Goal: Task Accomplishment & Management: Complete application form

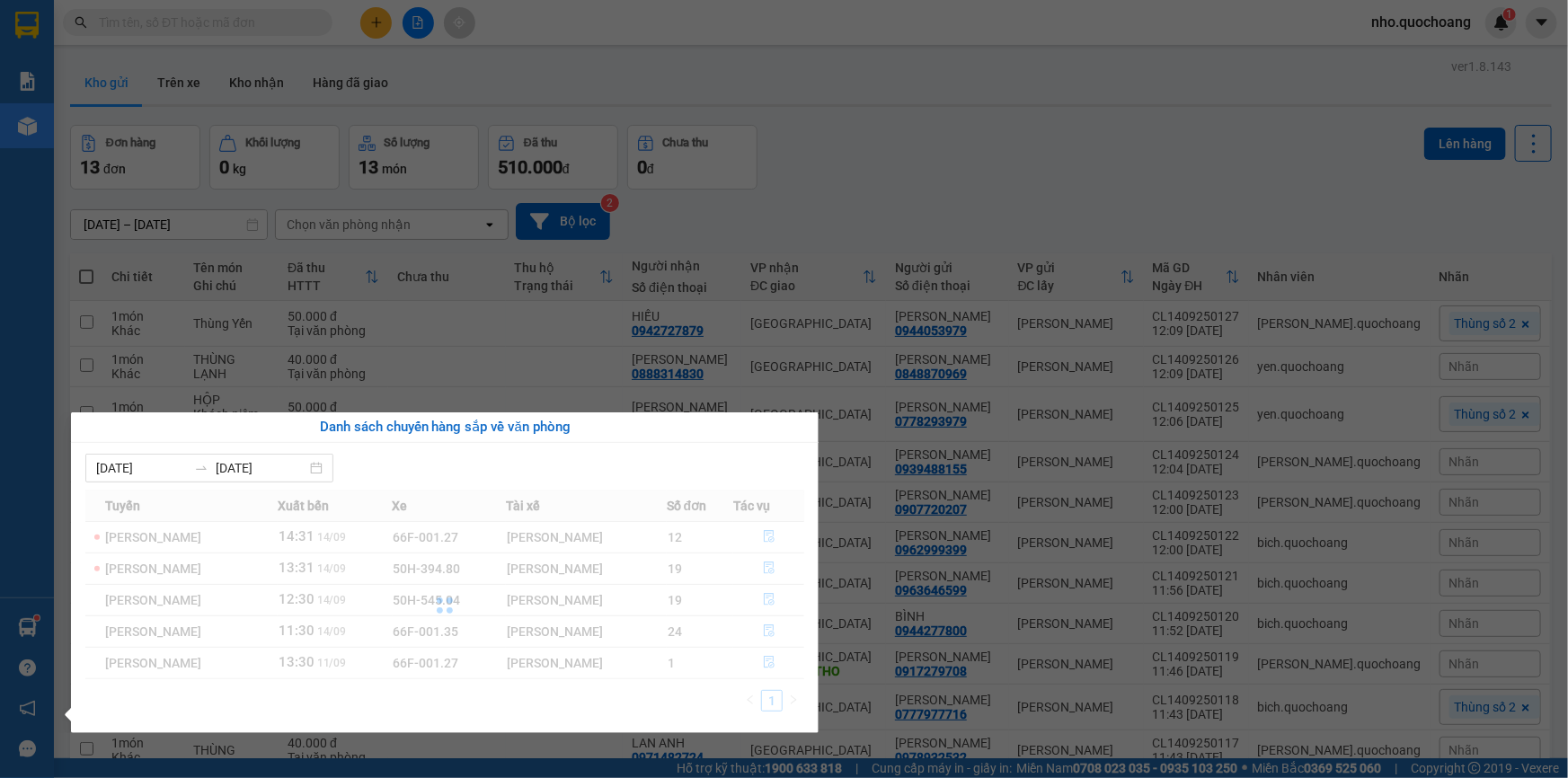
scroll to position [254, 0]
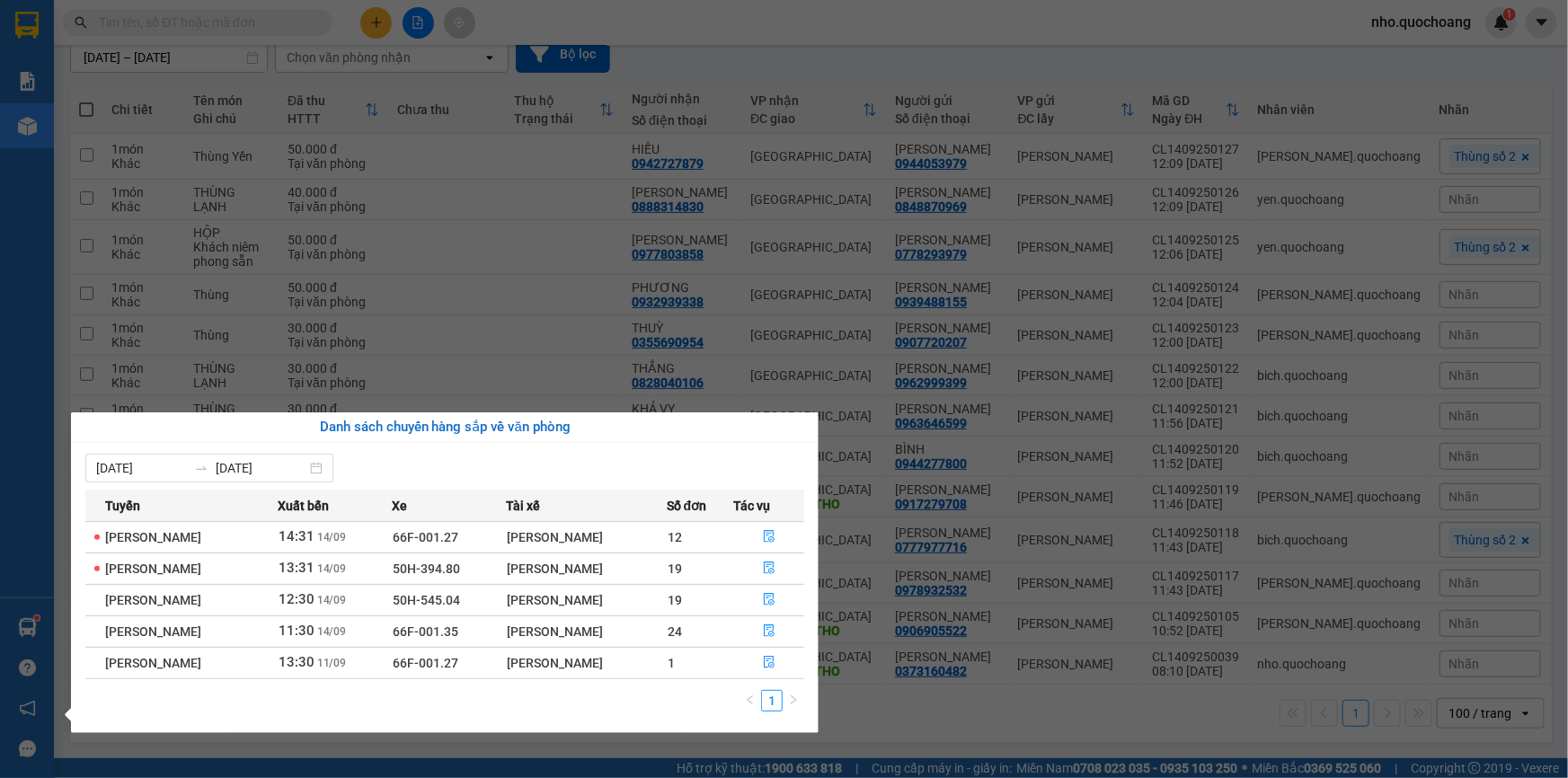
click at [84, 322] on section "Kết quả tìm kiếm ( 0 ) Bộ lọc No Data nho.quochoang 1 Báo cáo Báo cáo dòng tiền…" at bounding box center [784, 389] width 1568 height 778
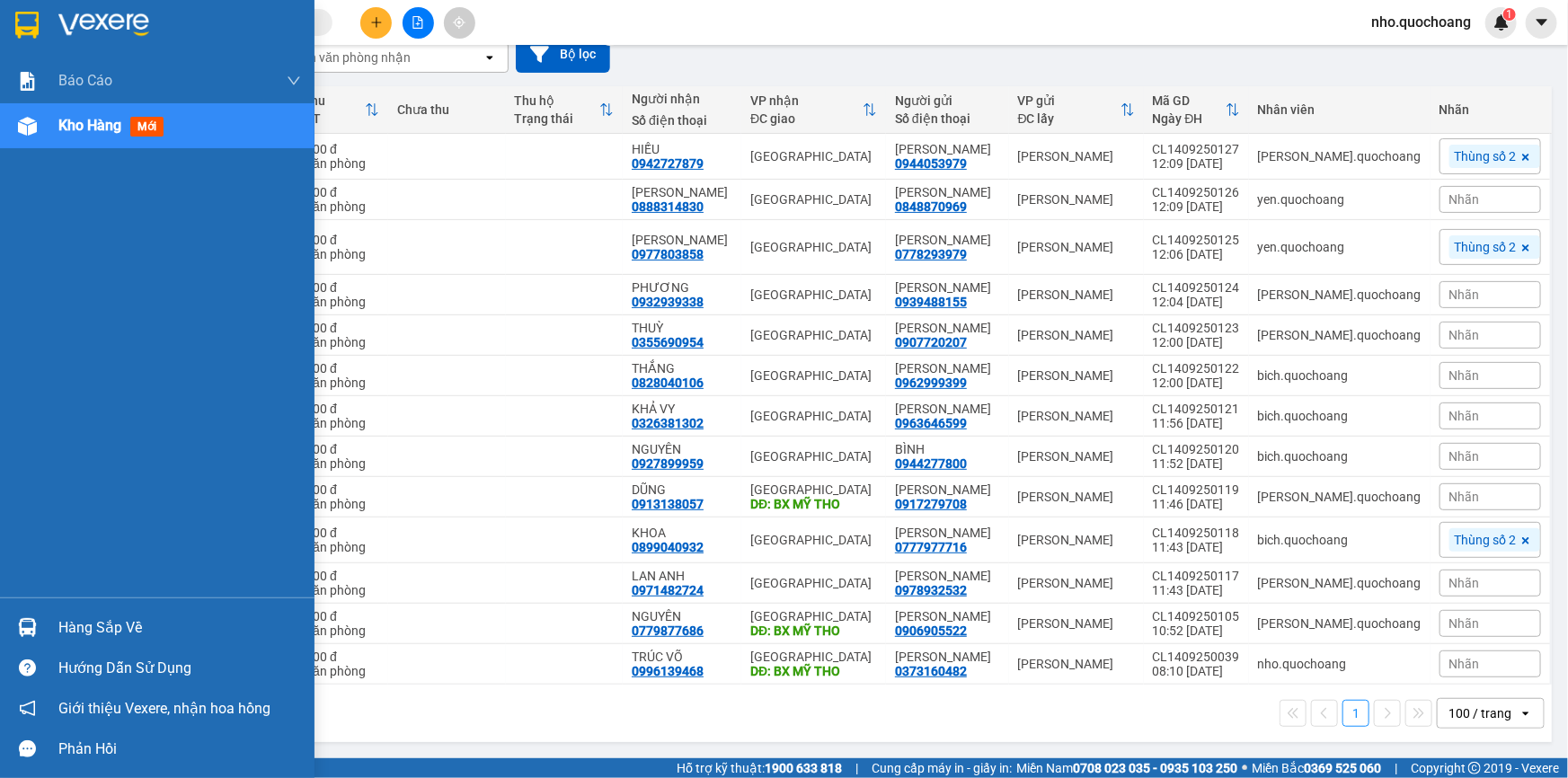
click at [101, 104] on div "Kho hàng mới" at bounding box center [179, 126] width 242 height 45
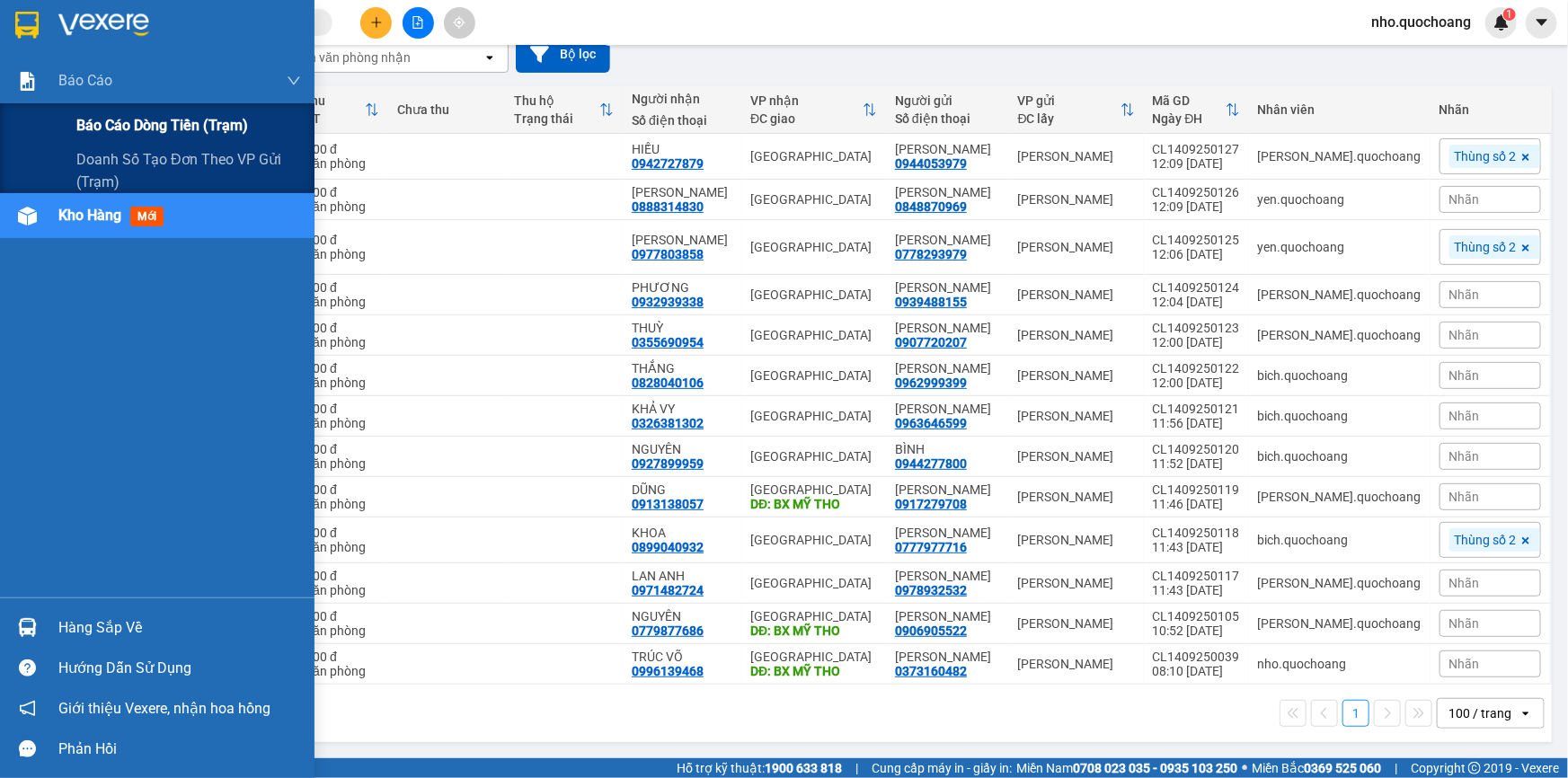
click at [112, 129] on span "Báo cáo dòng tiền (trạm)" at bounding box center [161, 126] width 172 height 23
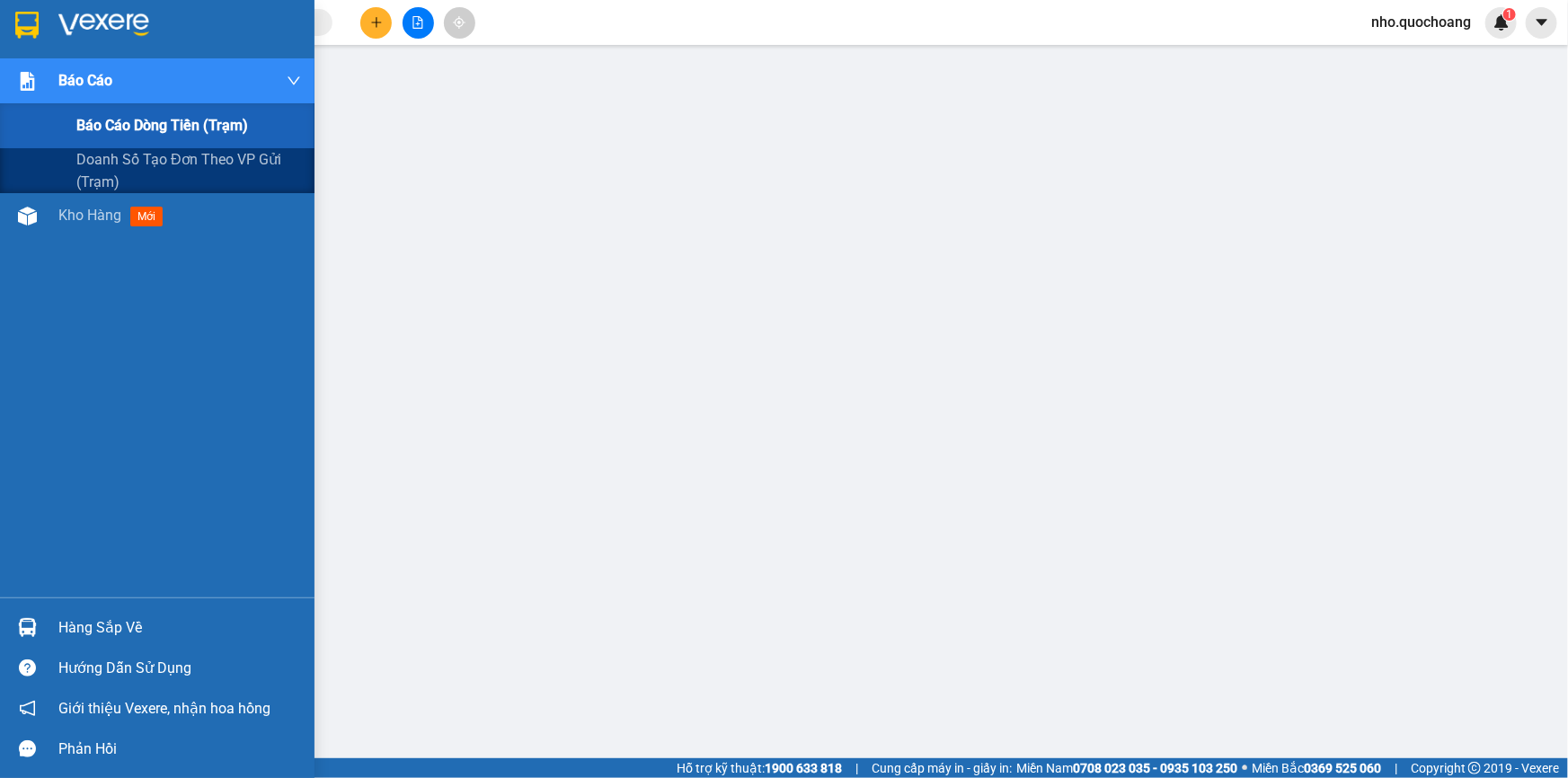
scroll to position [113, 0]
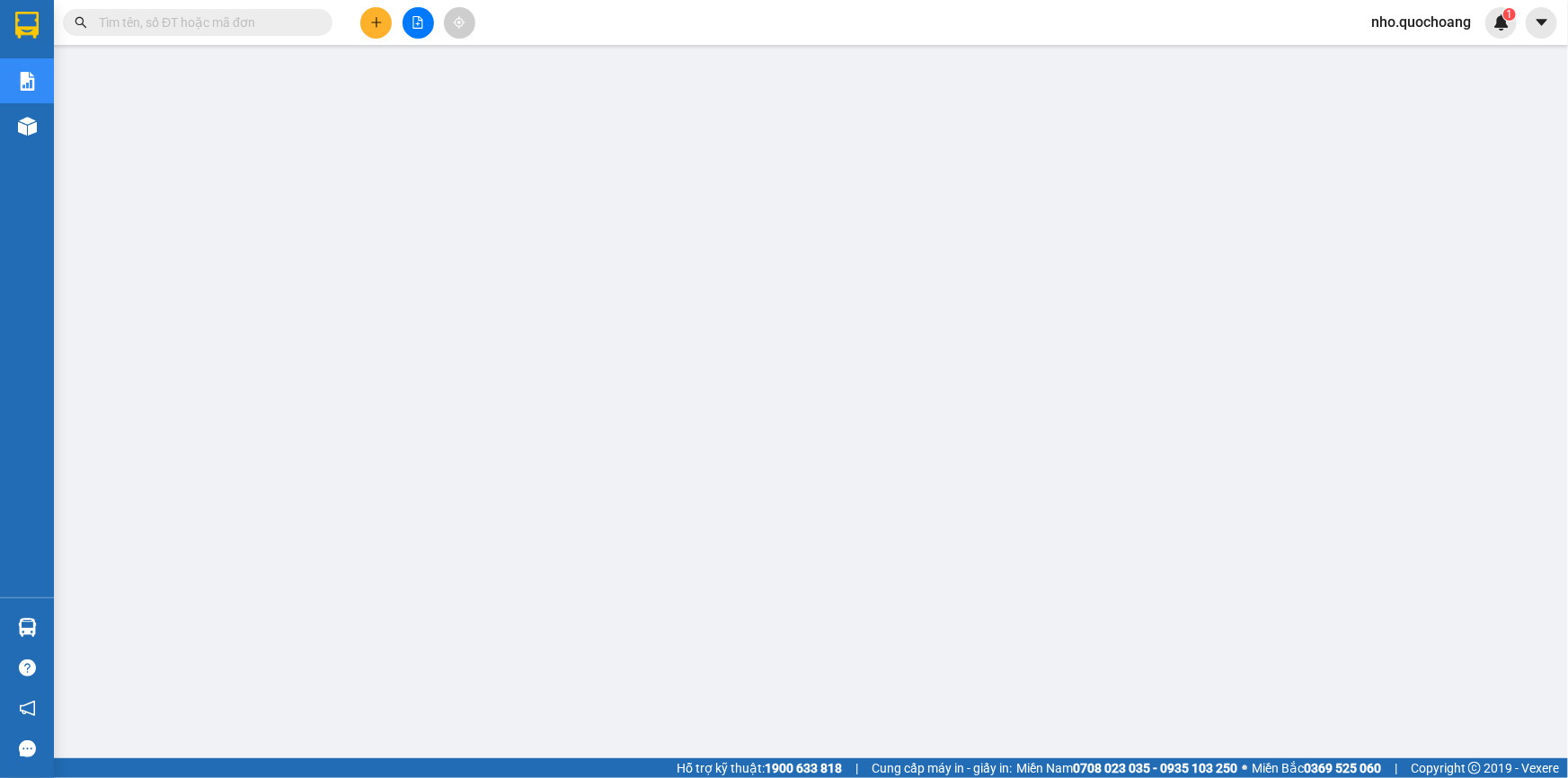
click at [1393, 28] on span "nho.quochoang" at bounding box center [1421, 22] width 129 height 23
click at [1395, 50] on span "Đăng xuất" at bounding box center [1428, 55] width 92 height 20
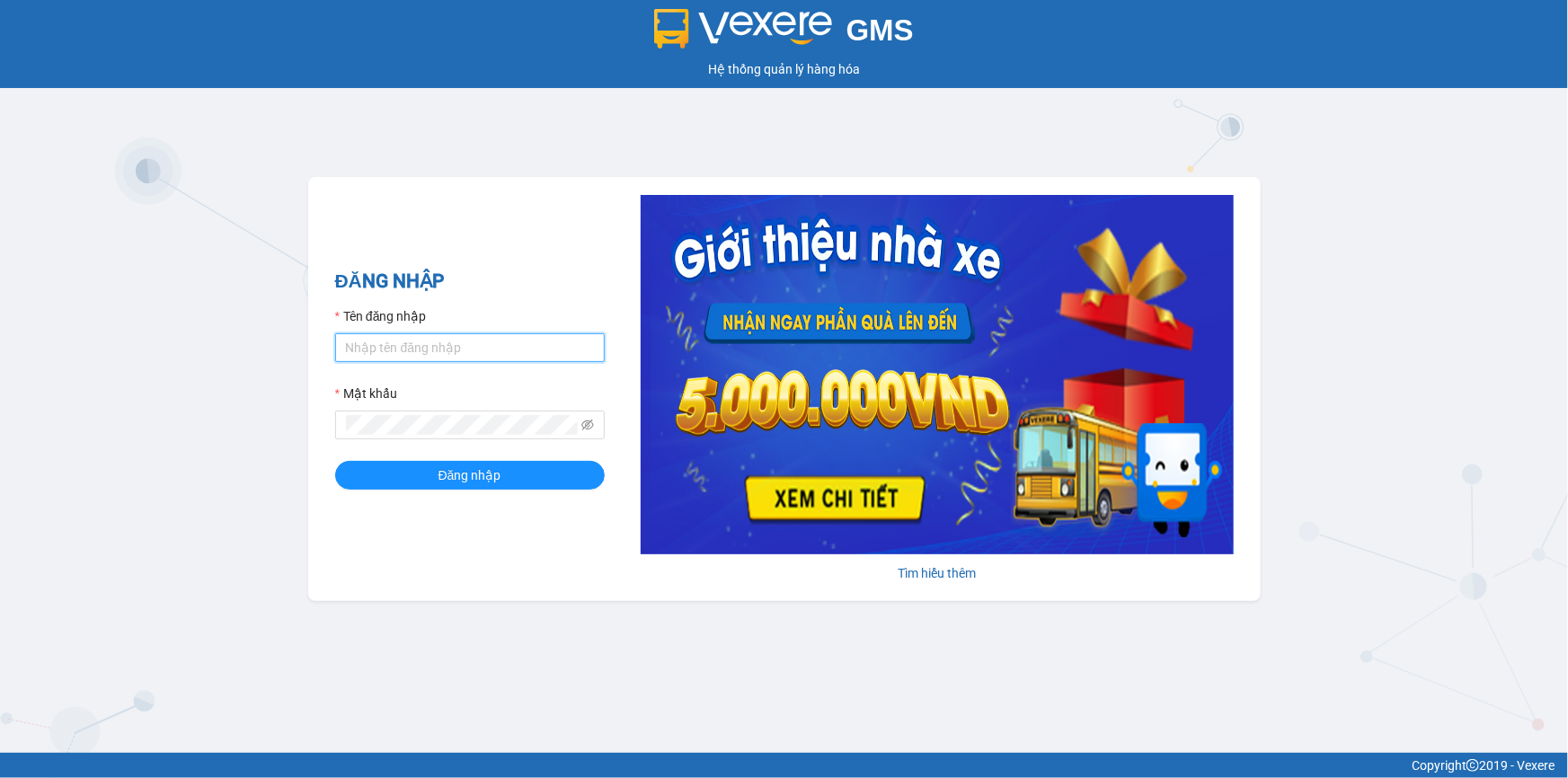
click at [437, 338] on input "Tên đăng nhập" at bounding box center [469, 347] width 269 height 29
type input "minh.quochoang"
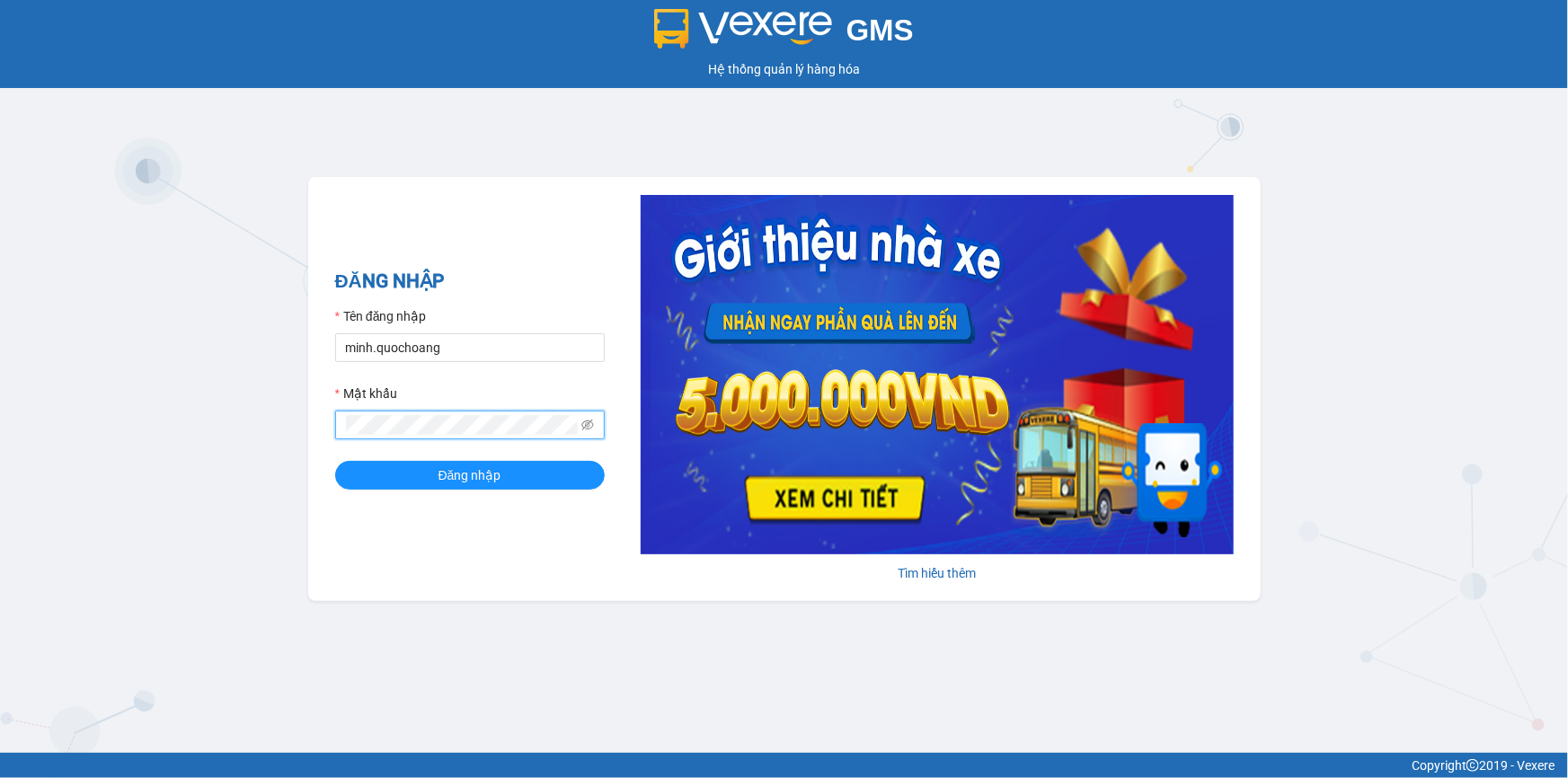
click at [335, 461] on button "Đăng nhập" at bounding box center [469, 475] width 269 height 29
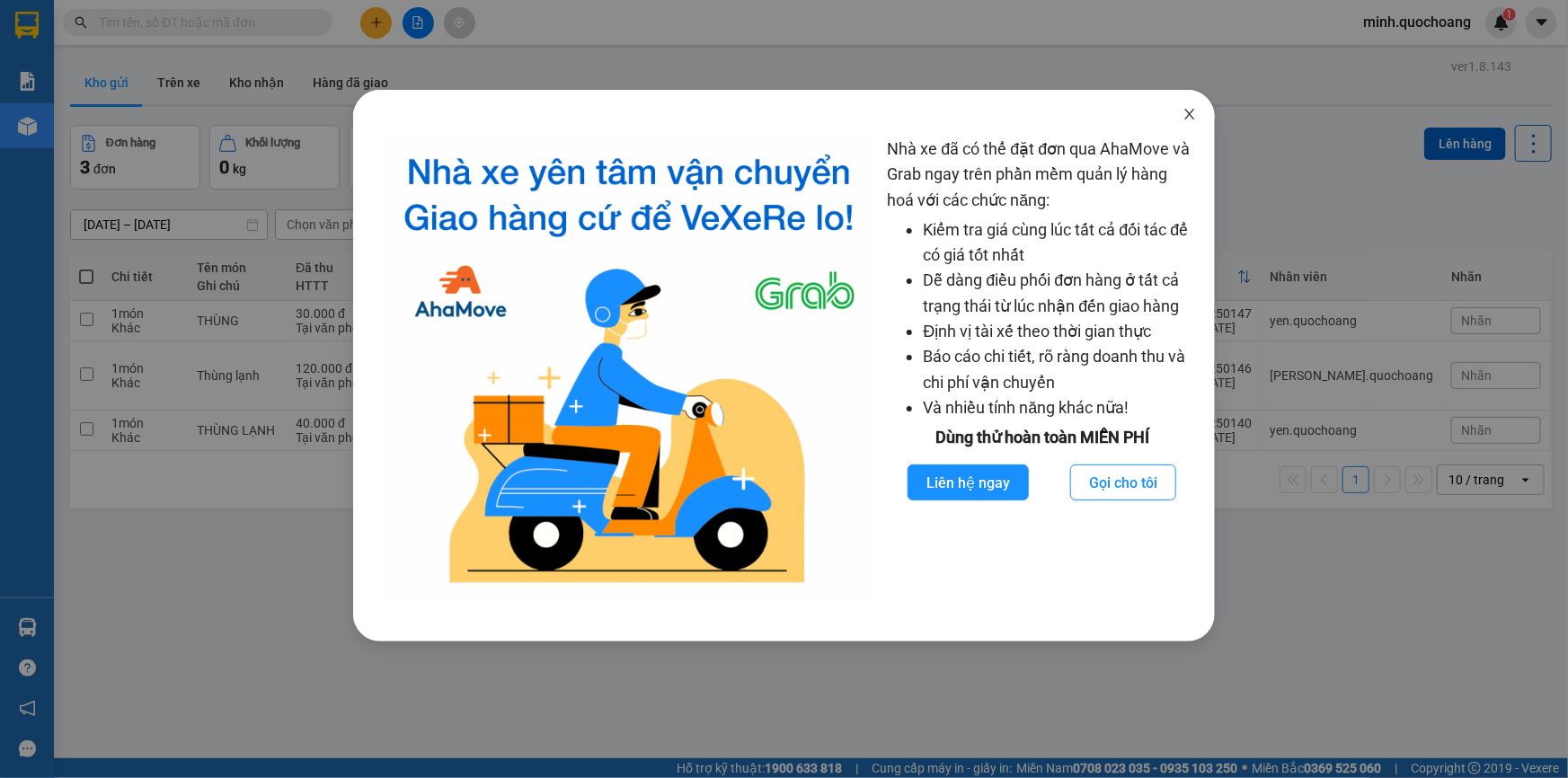
click at [1198, 115] on span "Close" at bounding box center [1190, 115] width 51 height 51
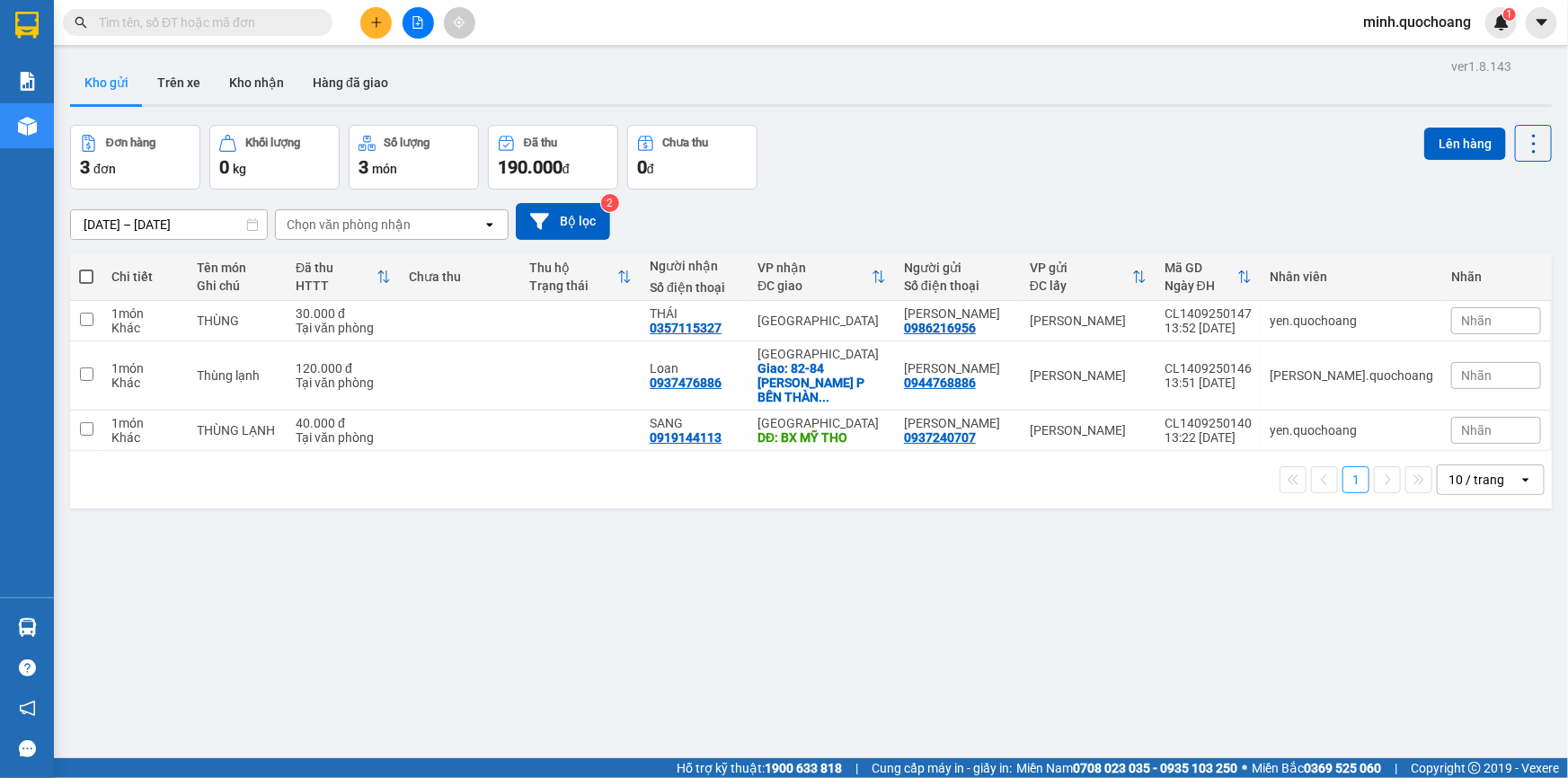
click at [1472, 489] on div "10 / trang" at bounding box center [1475, 480] width 55 height 18
click at [1467, 696] on span "100 / trang" at bounding box center [1470, 693] width 65 height 18
click at [931, 125] on div "Đơn hàng 3 đơn Khối lượng 0 kg Số lượng 3 món Đã thu 190.000 đ Chưa thu 0 đ Lên…" at bounding box center [811, 157] width 1482 height 65
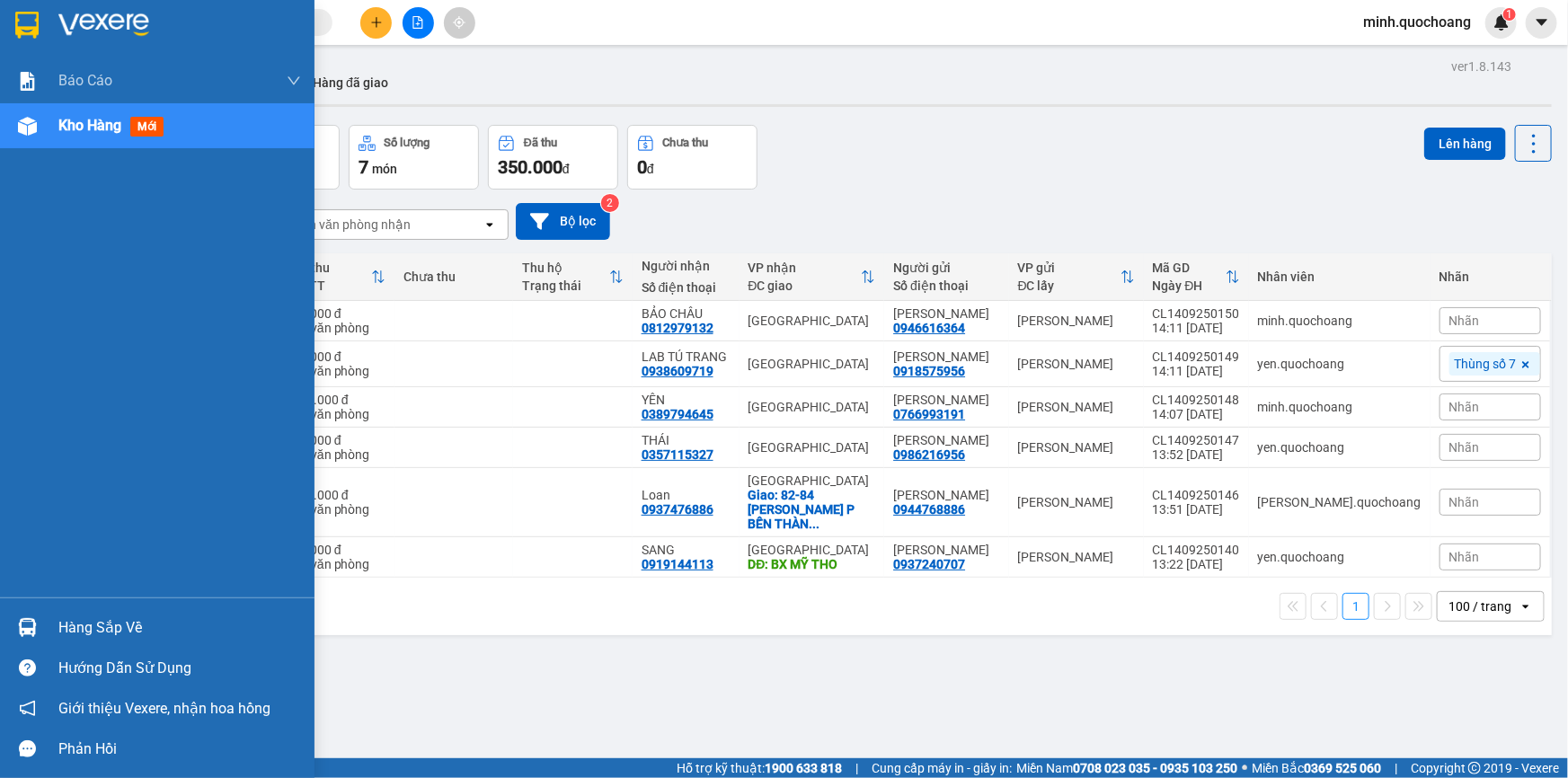
click at [88, 620] on div "Hàng sắp về" at bounding box center [179, 628] width 242 height 27
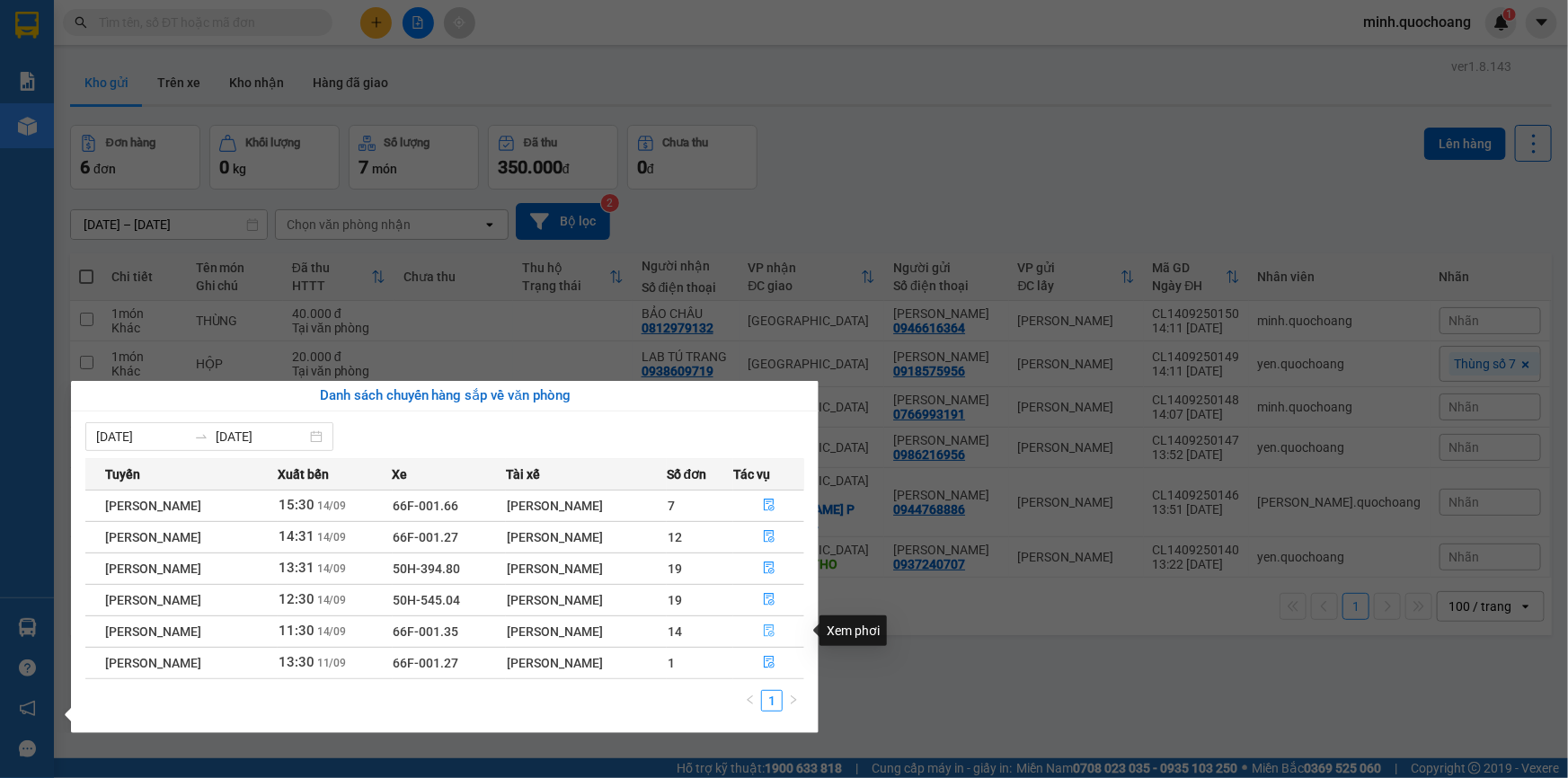
click at [775, 633] on icon "file-done" at bounding box center [769, 630] width 12 height 12
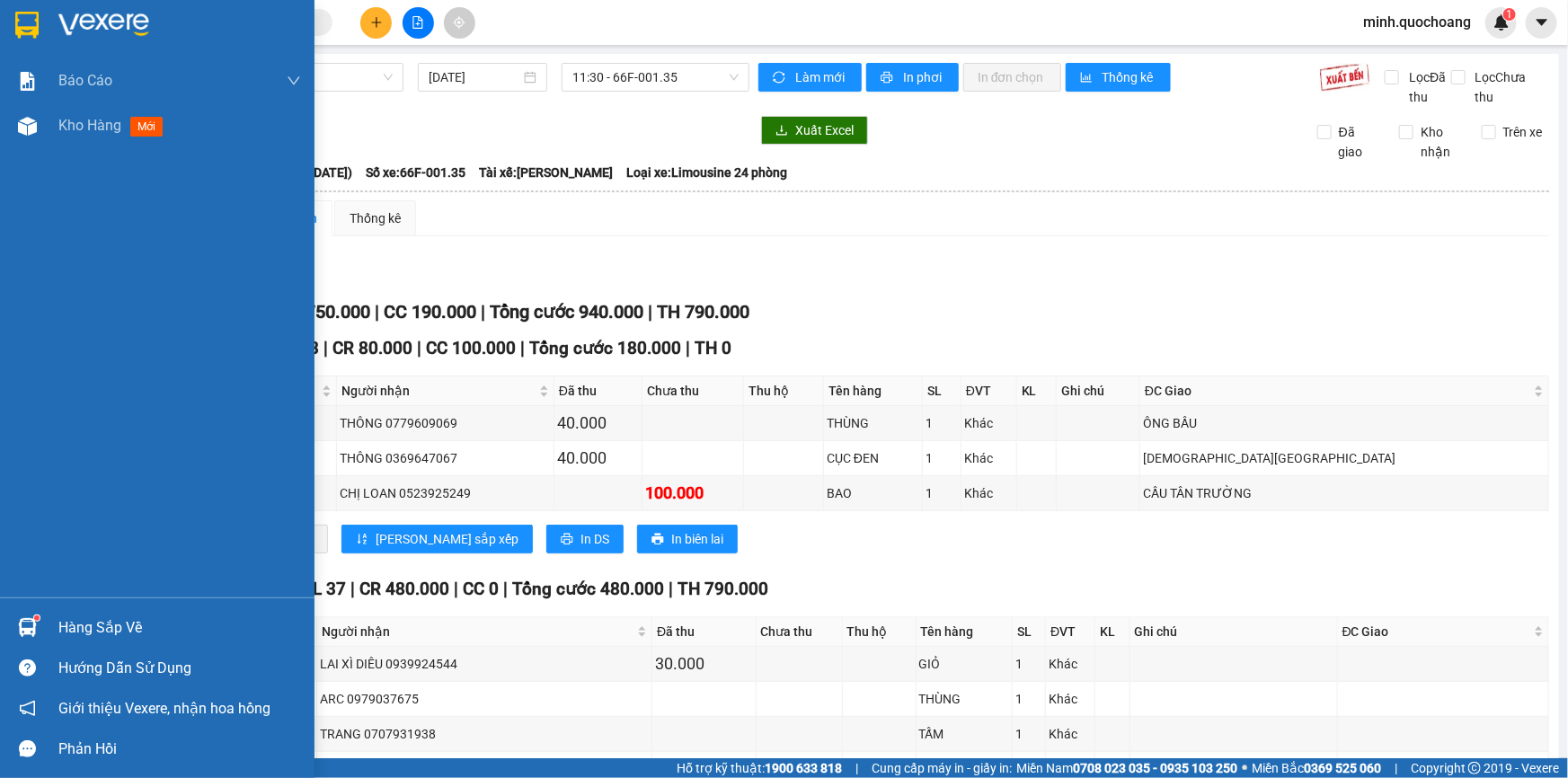
click at [56, 631] on div "Hàng sắp về" at bounding box center [157, 627] width 314 height 40
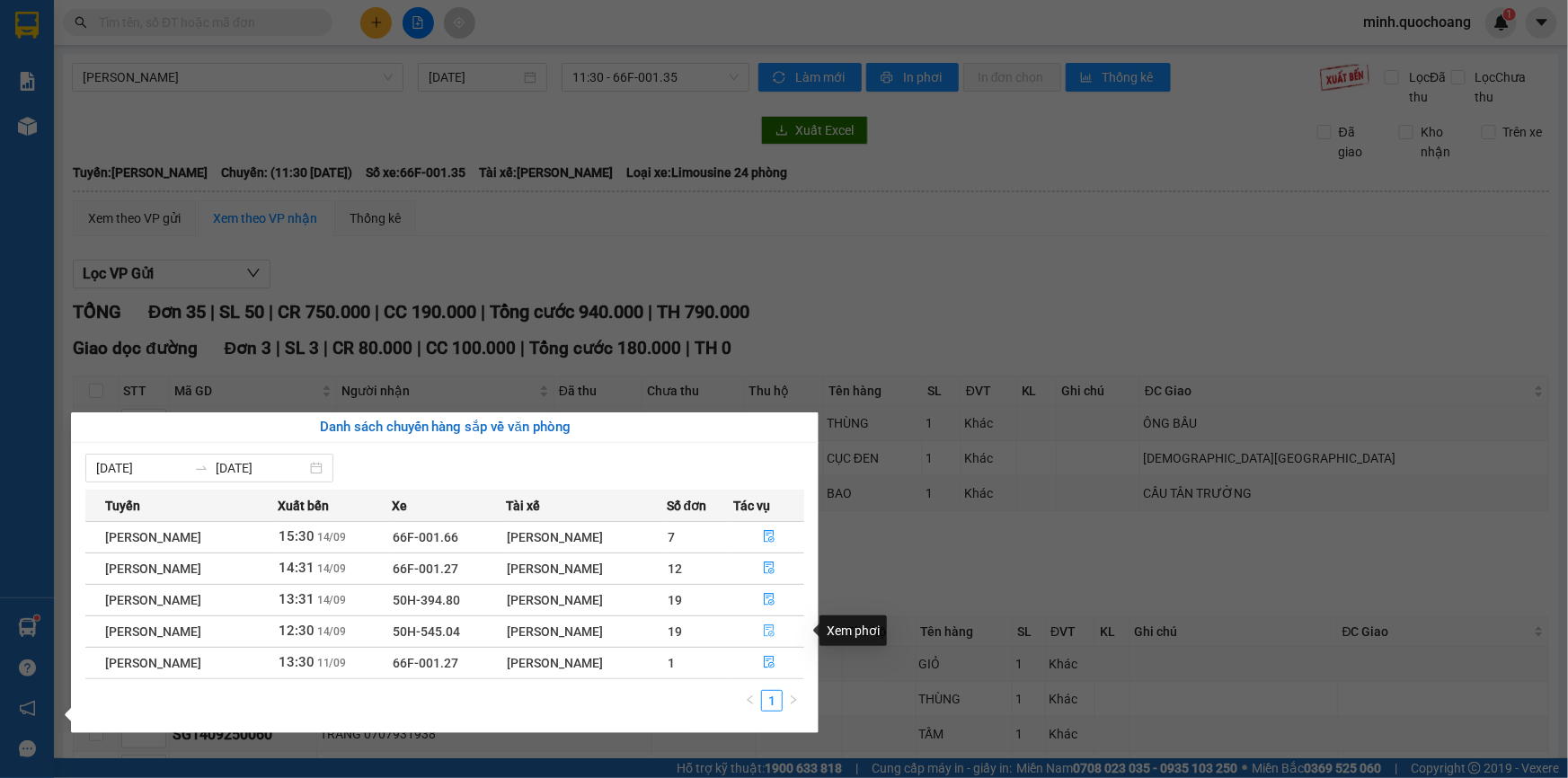
click at [769, 631] on icon "file-done" at bounding box center [769, 630] width 12 height 12
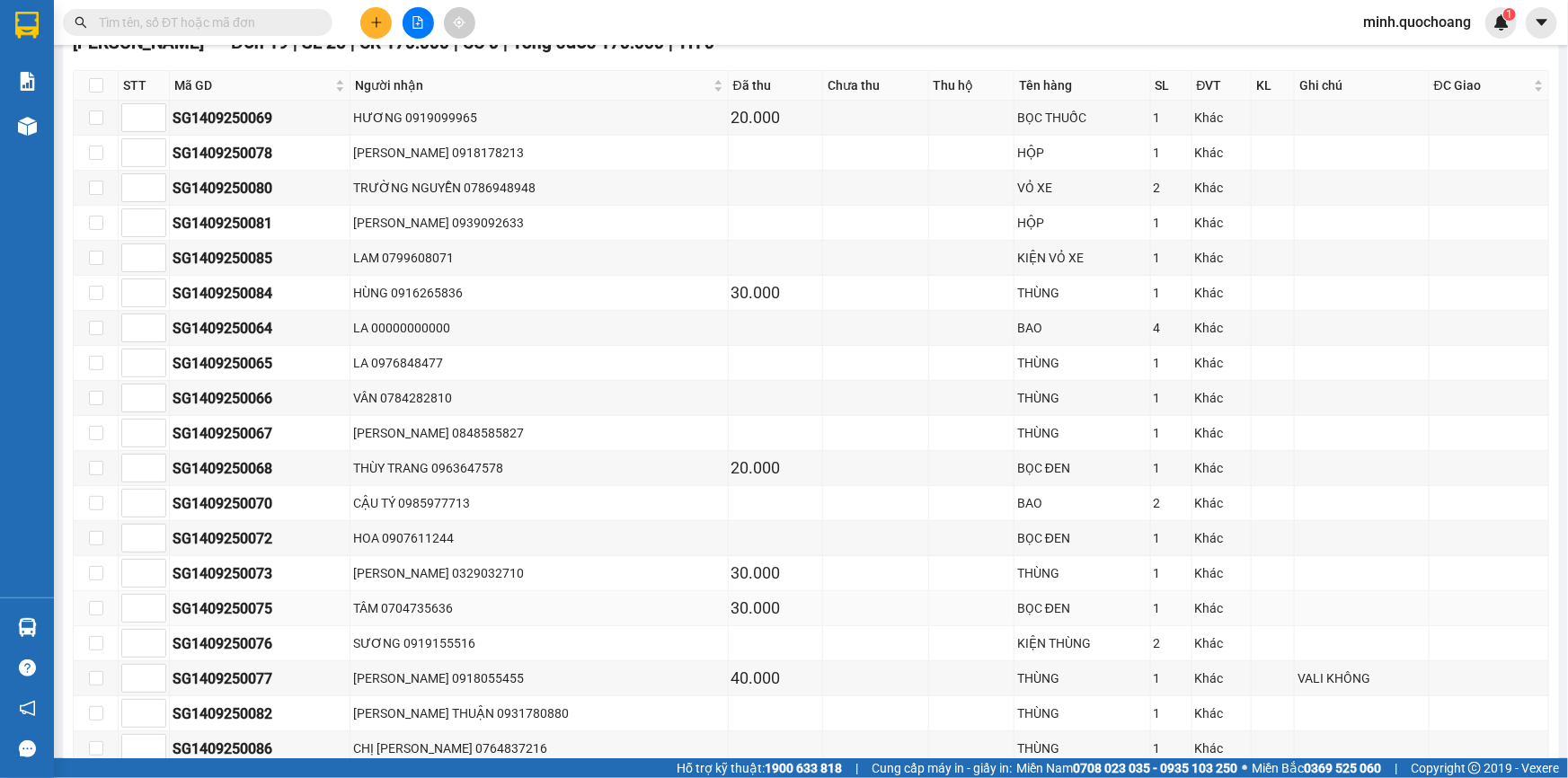
scroll to position [244, 0]
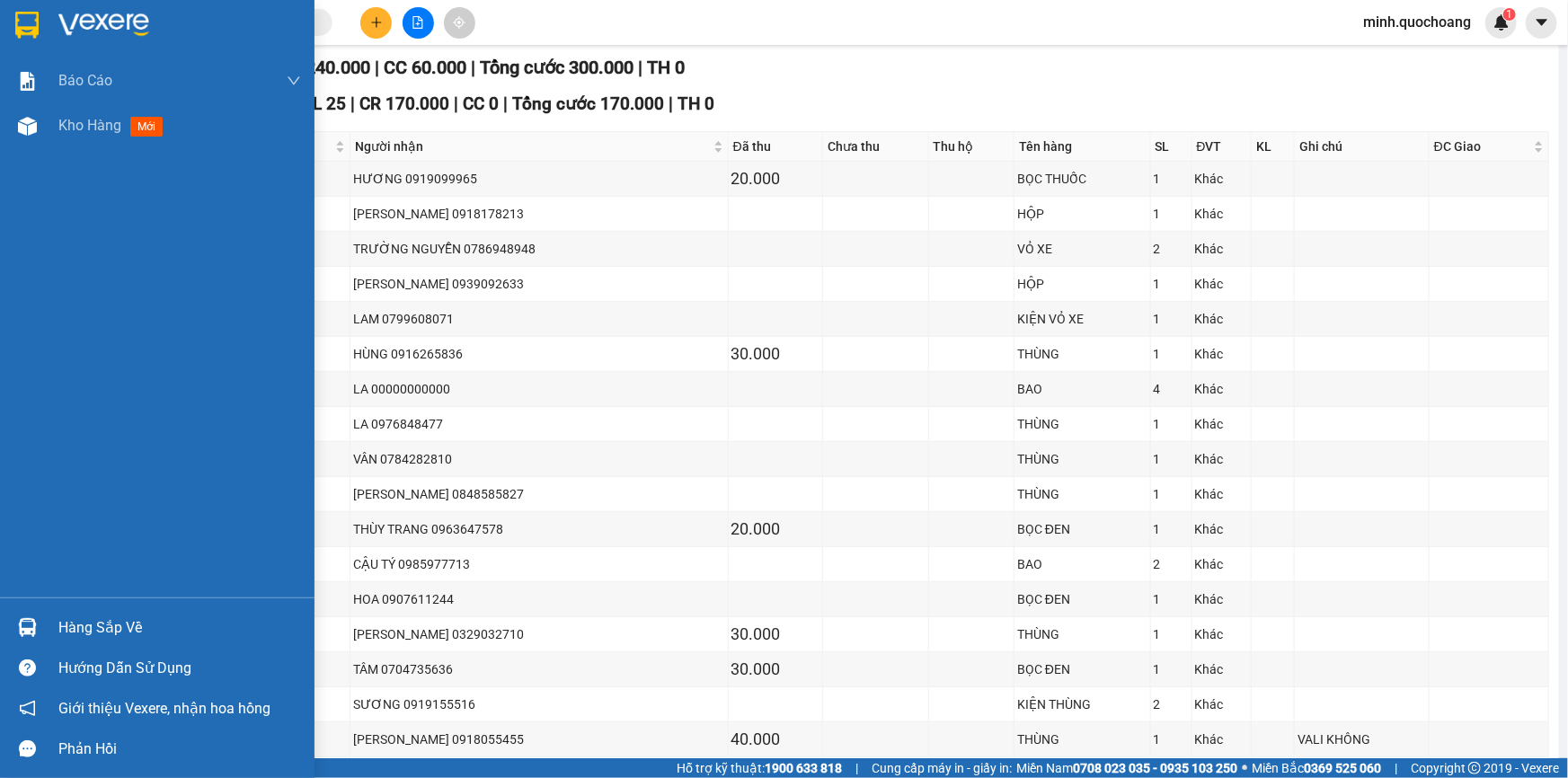
drag, startPoint x: 69, startPoint y: 630, endPoint x: 130, endPoint y: 626, distance: 61.1
click at [70, 630] on div "Hàng sắp về" at bounding box center [179, 628] width 242 height 27
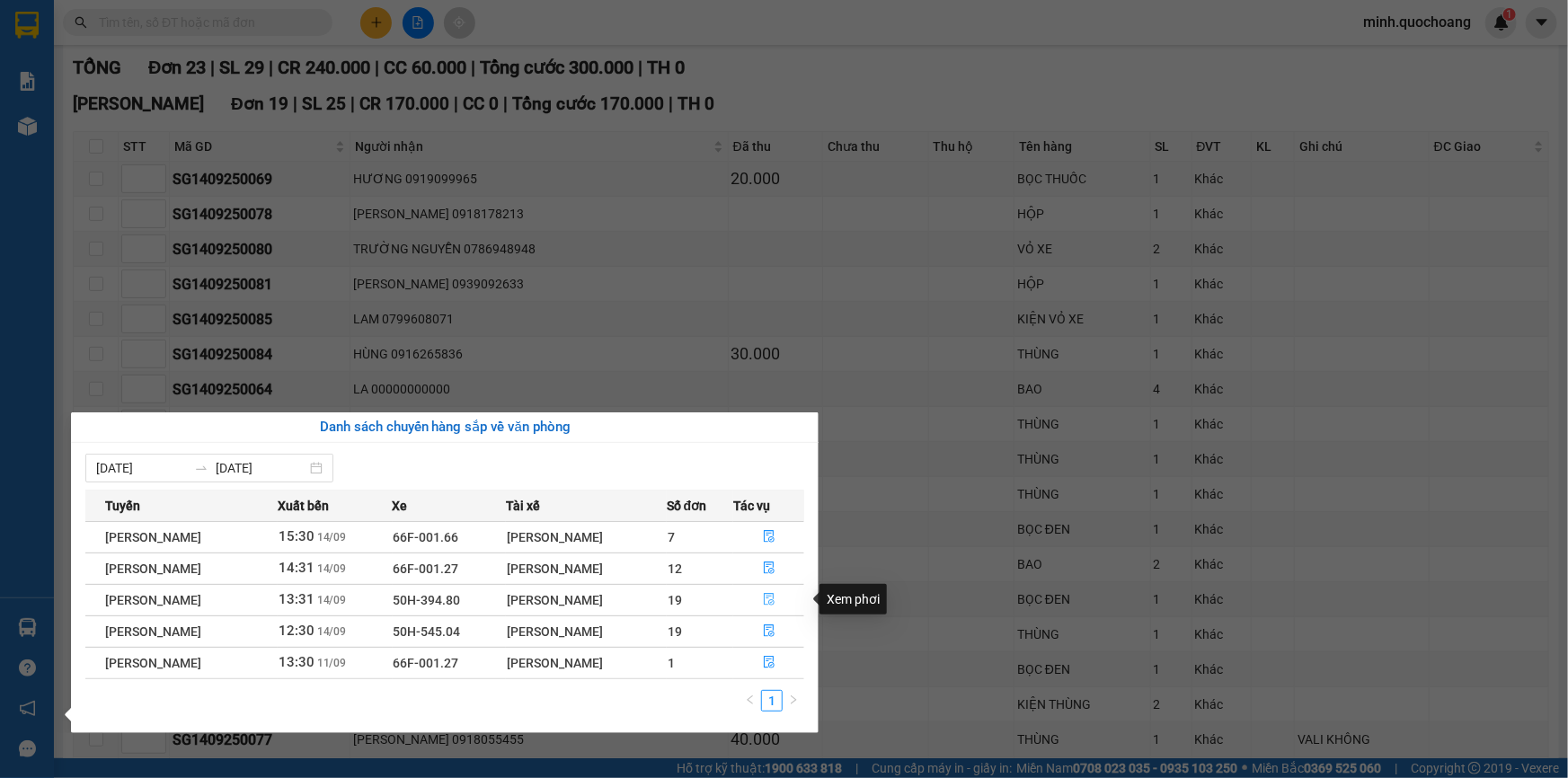
click at [764, 598] on button "button" at bounding box center [769, 600] width 69 height 29
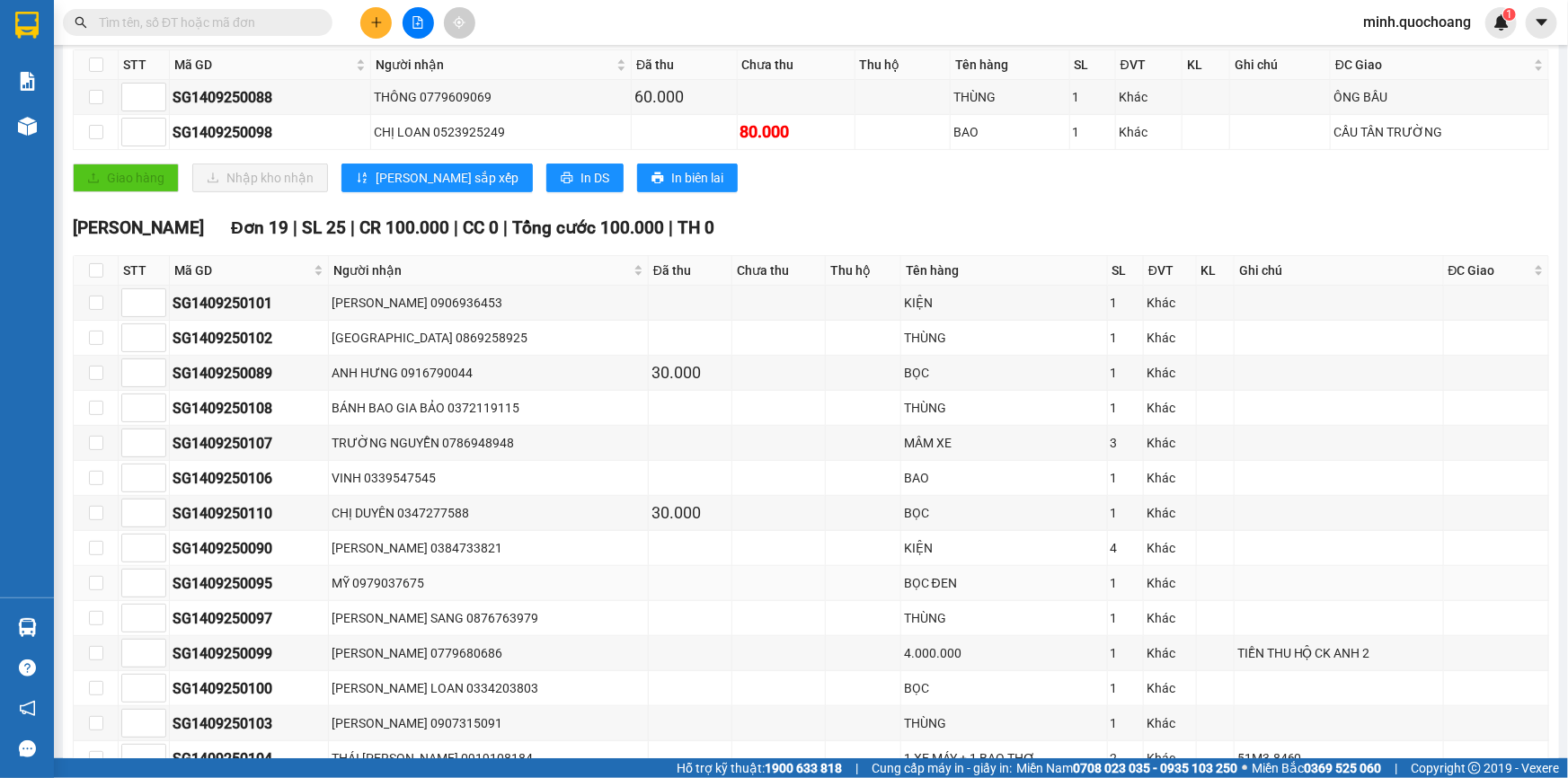
scroll to position [572, 0]
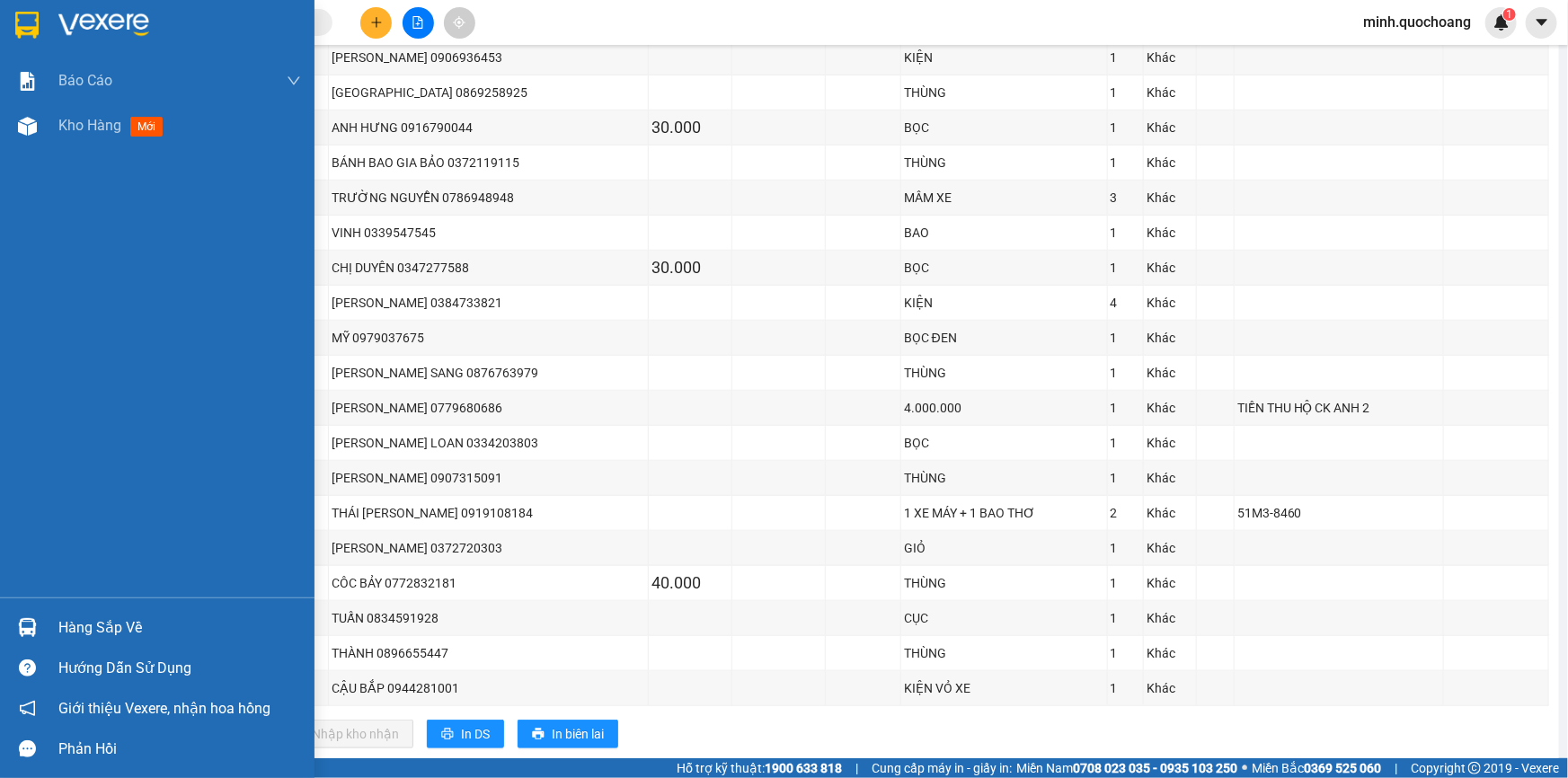
click at [40, 624] on div at bounding box center [27, 628] width 32 height 32
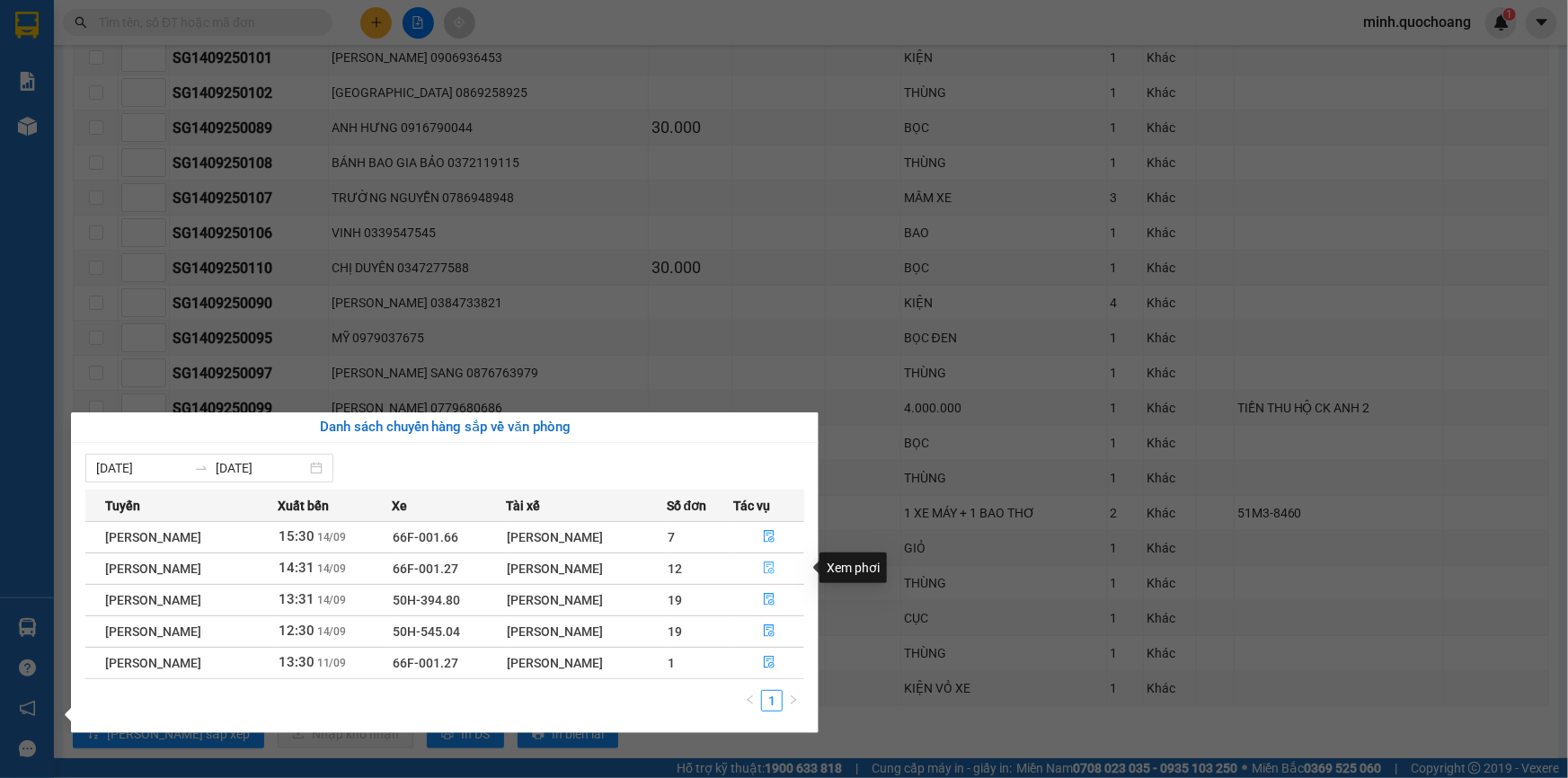
click at [774, 563] on icon "file-done" at bounding box center [769, 567] width 12 height 12
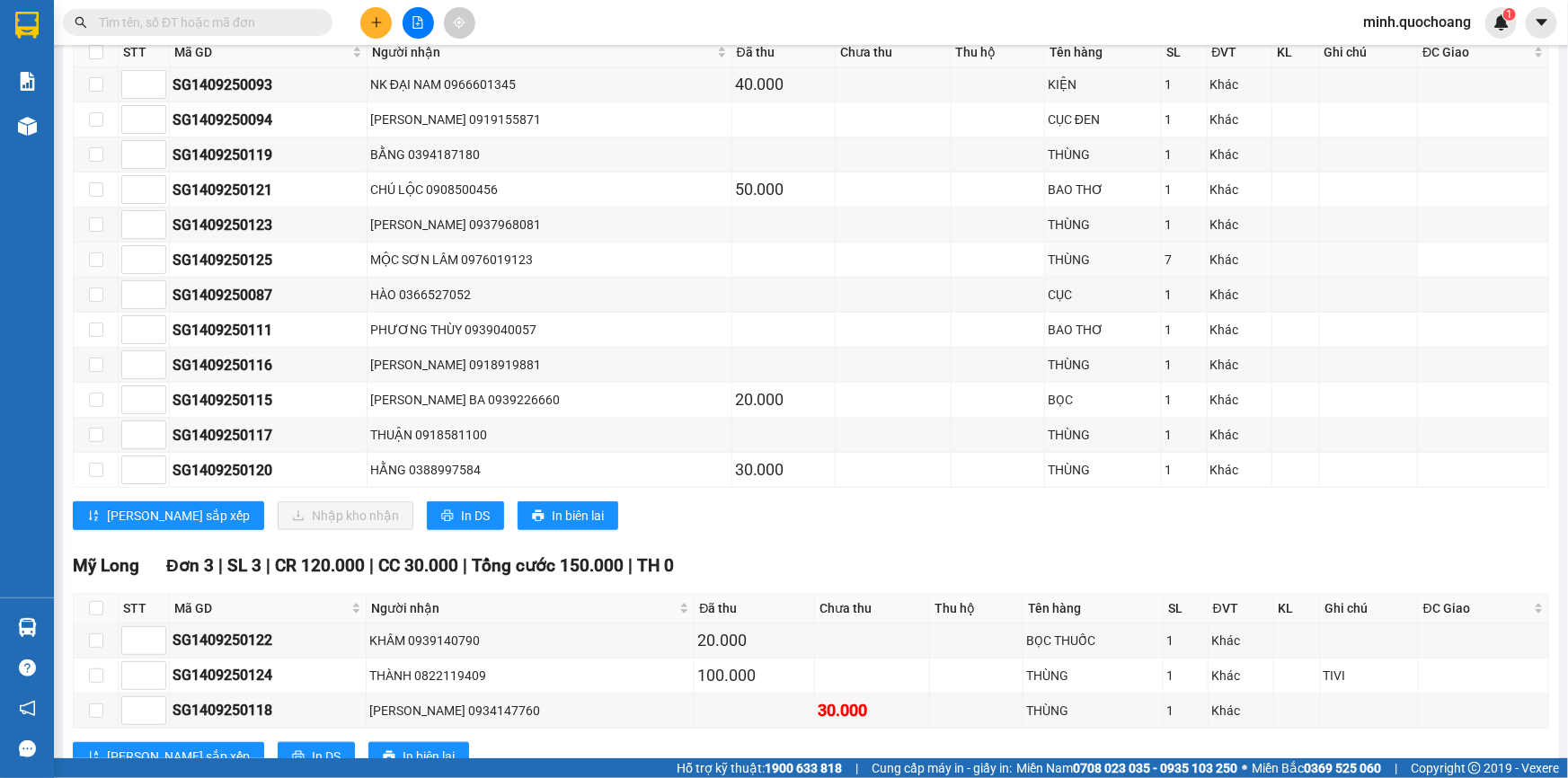
scroll to position [566, 0]
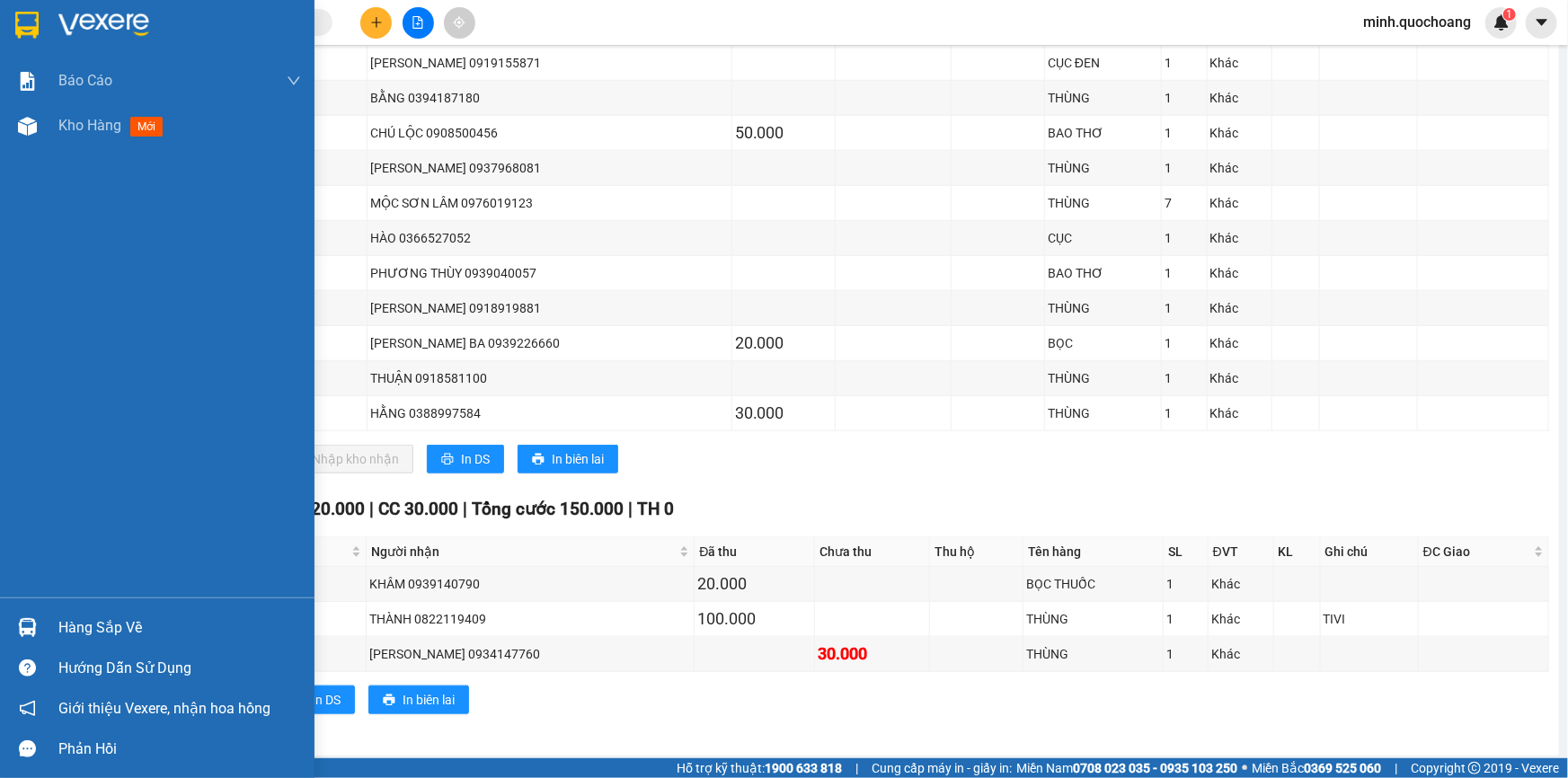
click at [46, 616] on div "Hàng sắp về" at bounding box center [157, 627] width 314 height 40
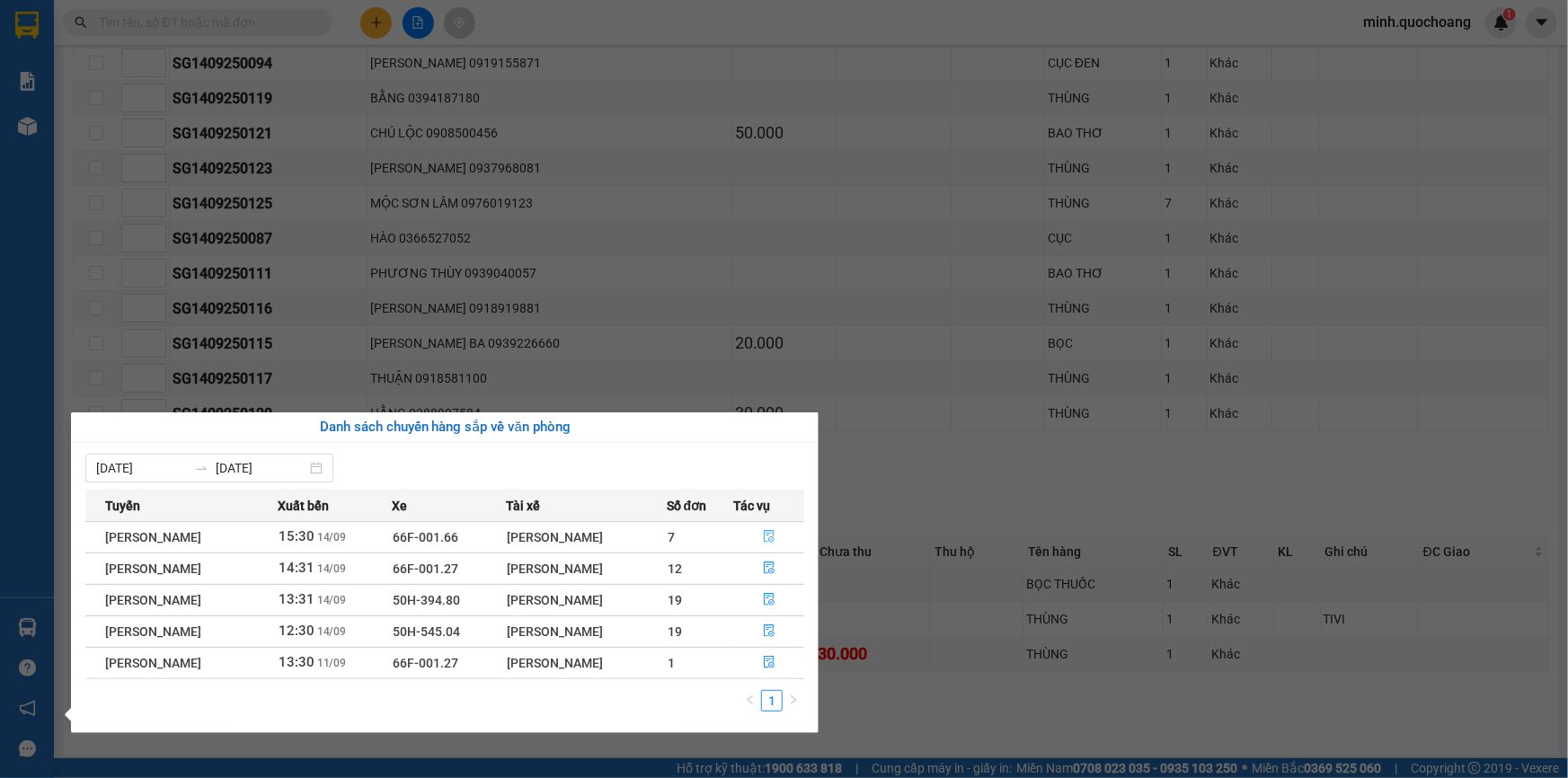
click at [770, 533] on icon "file-done" at bounding box center [769, 536] width 10 height 12
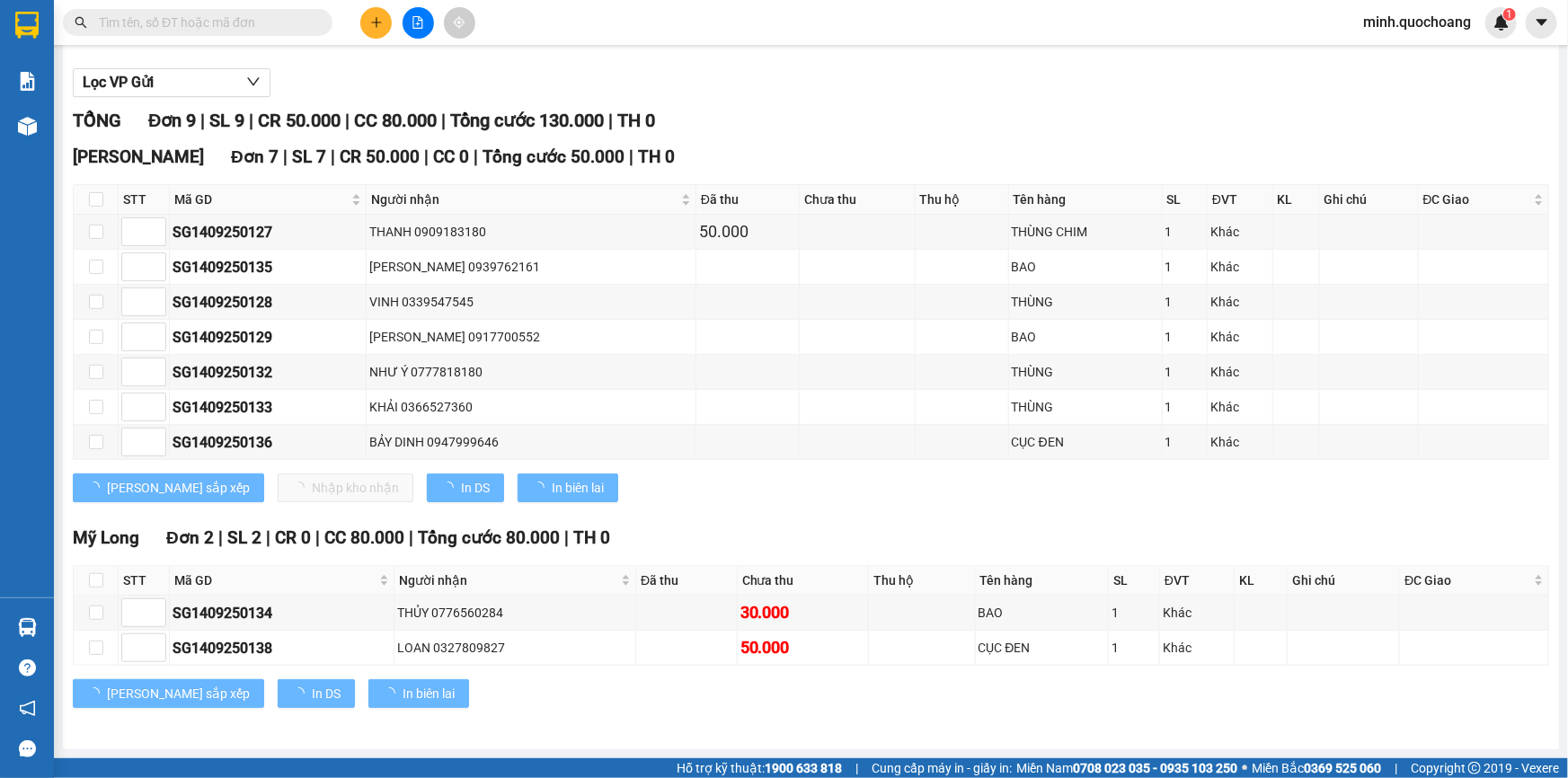
scroll to position [188, 0]
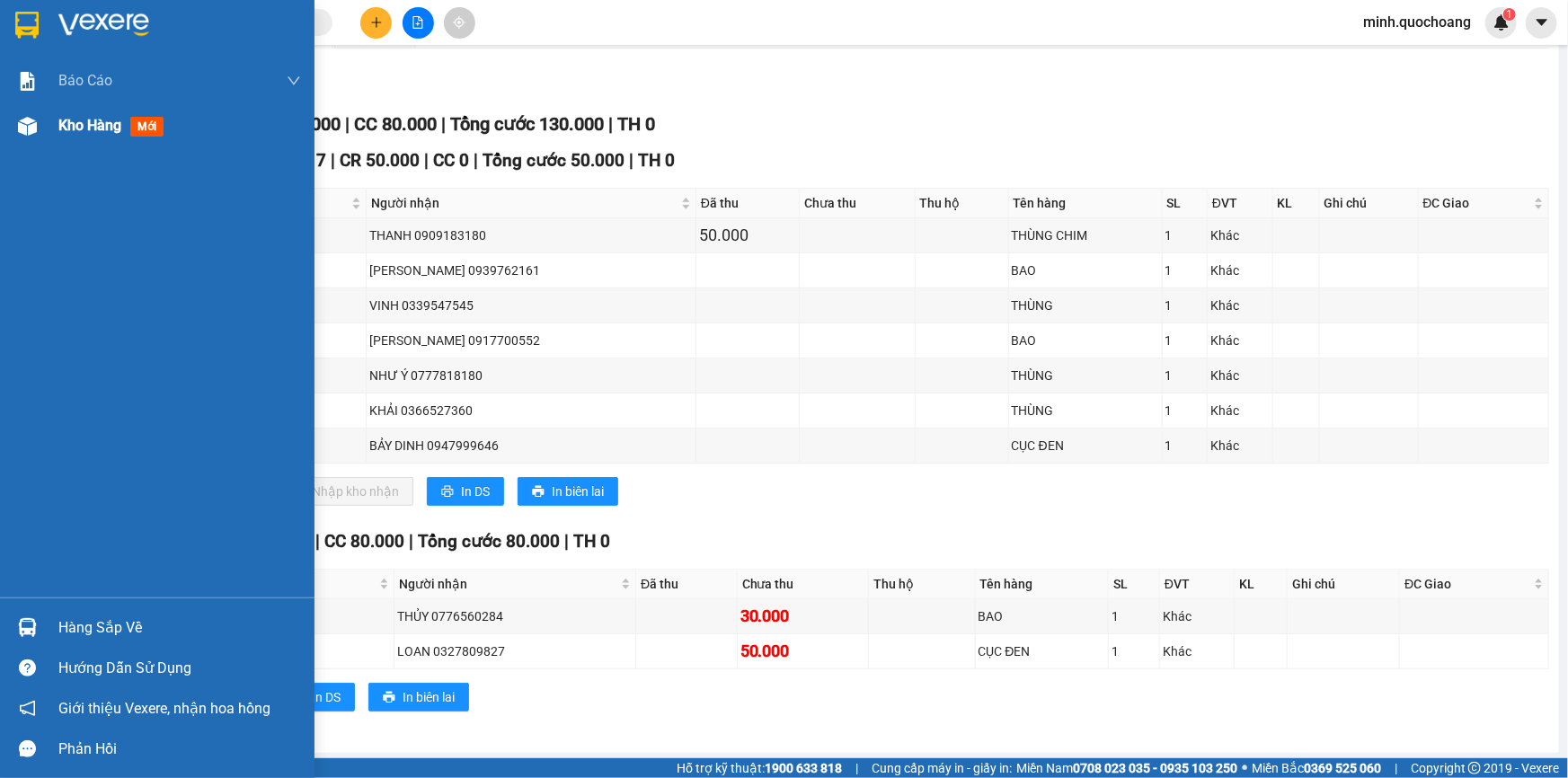
click at [68, 137] on div "Kho hàng mới" at bounding box center [179, 126] width 242 height 45
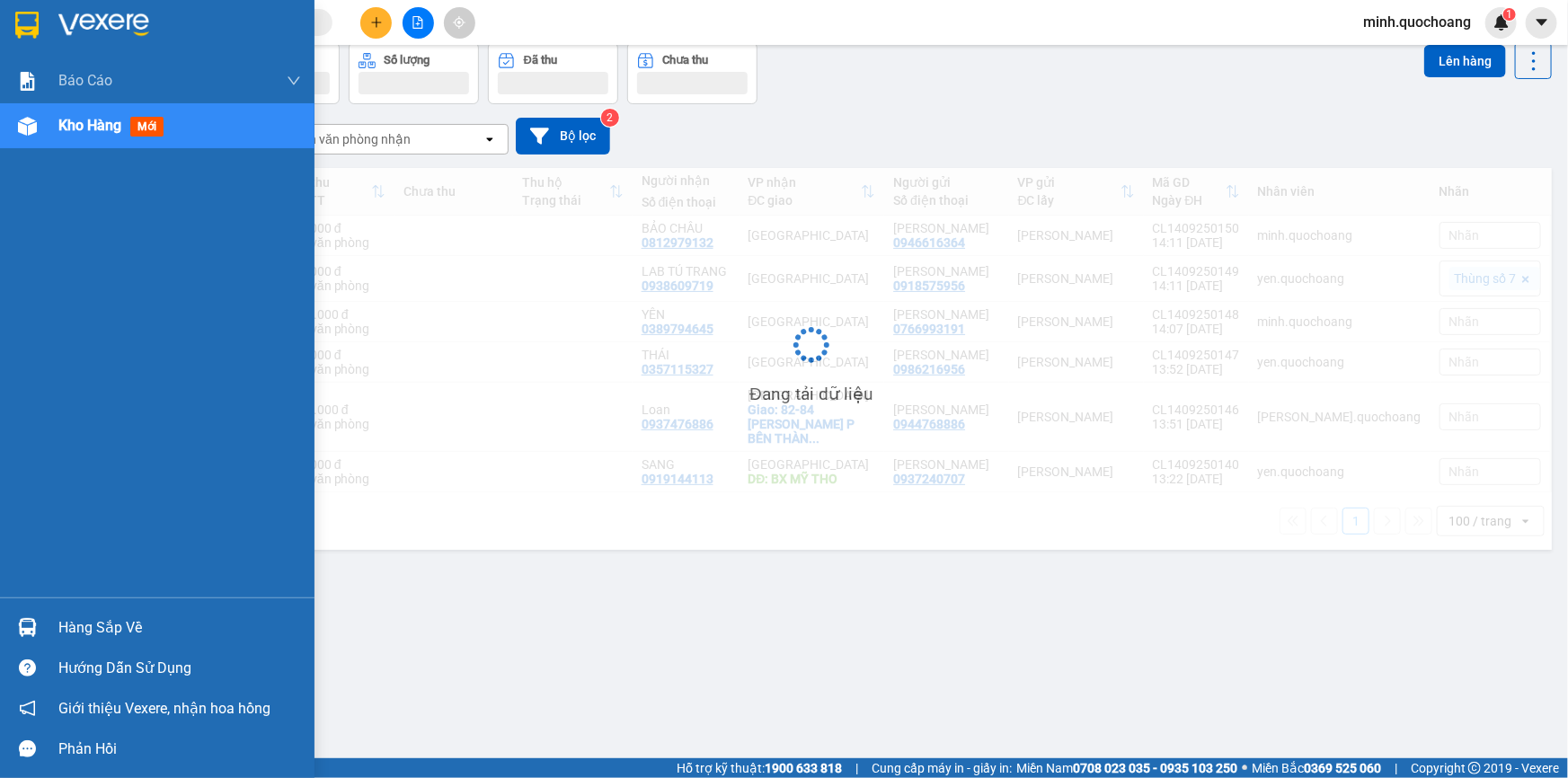
scroll to position [82, 0]
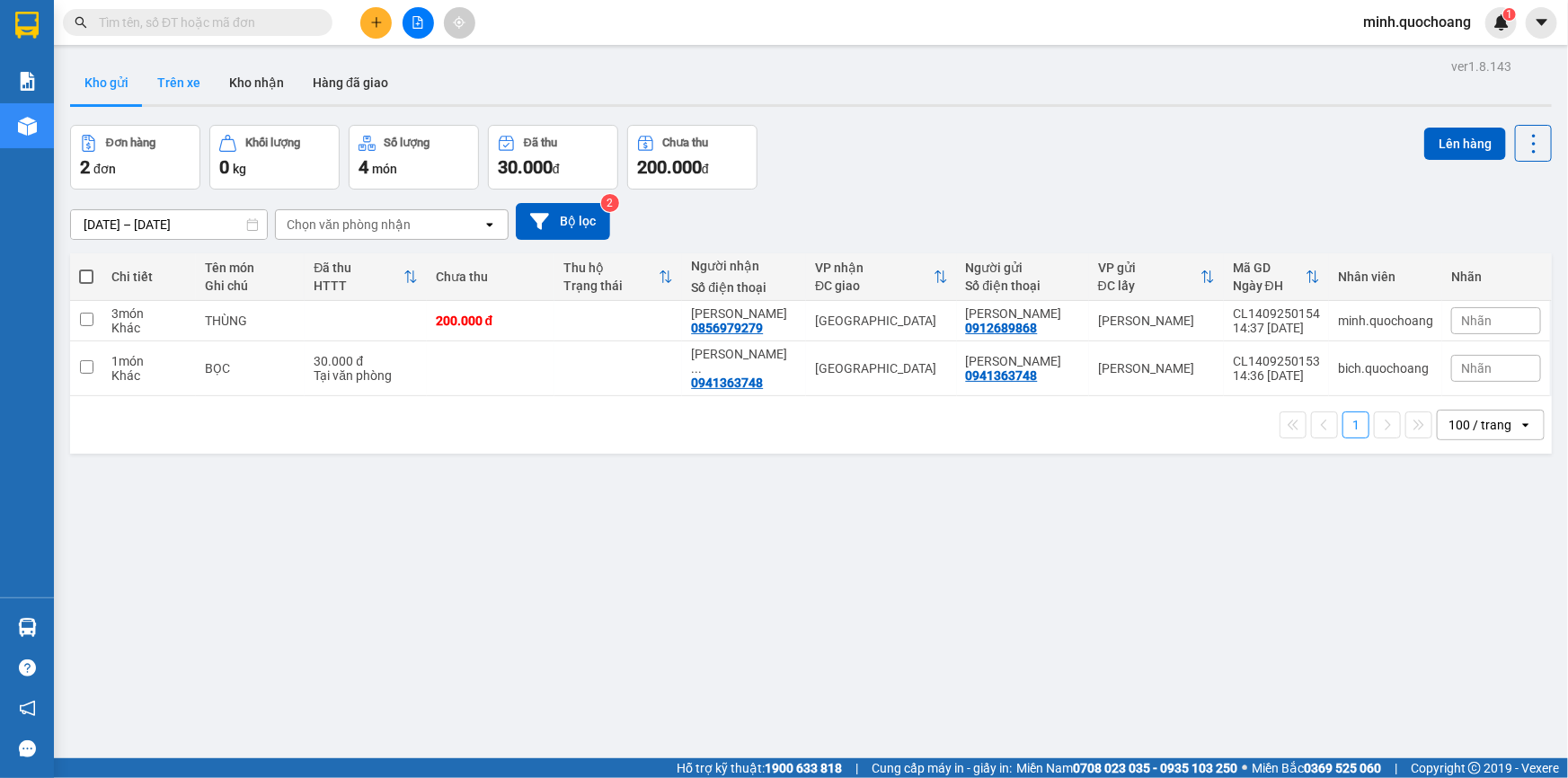
click at [201, 87] on button "Trên xe" at bounding box center [178, 83] width 72 height 43
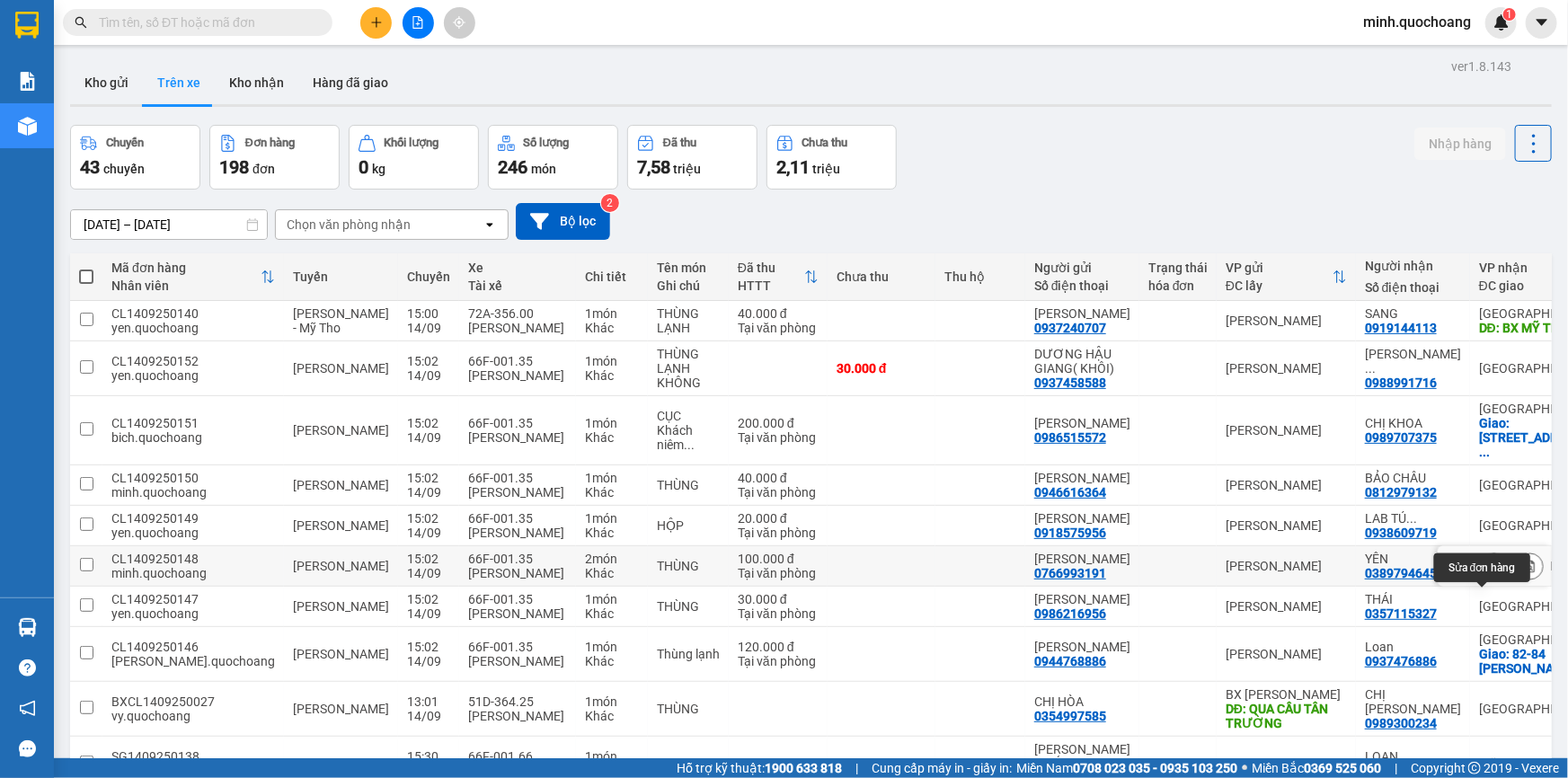
click at [1487, 572] on icon at bounding box center [1493, 565] width 12 height 12
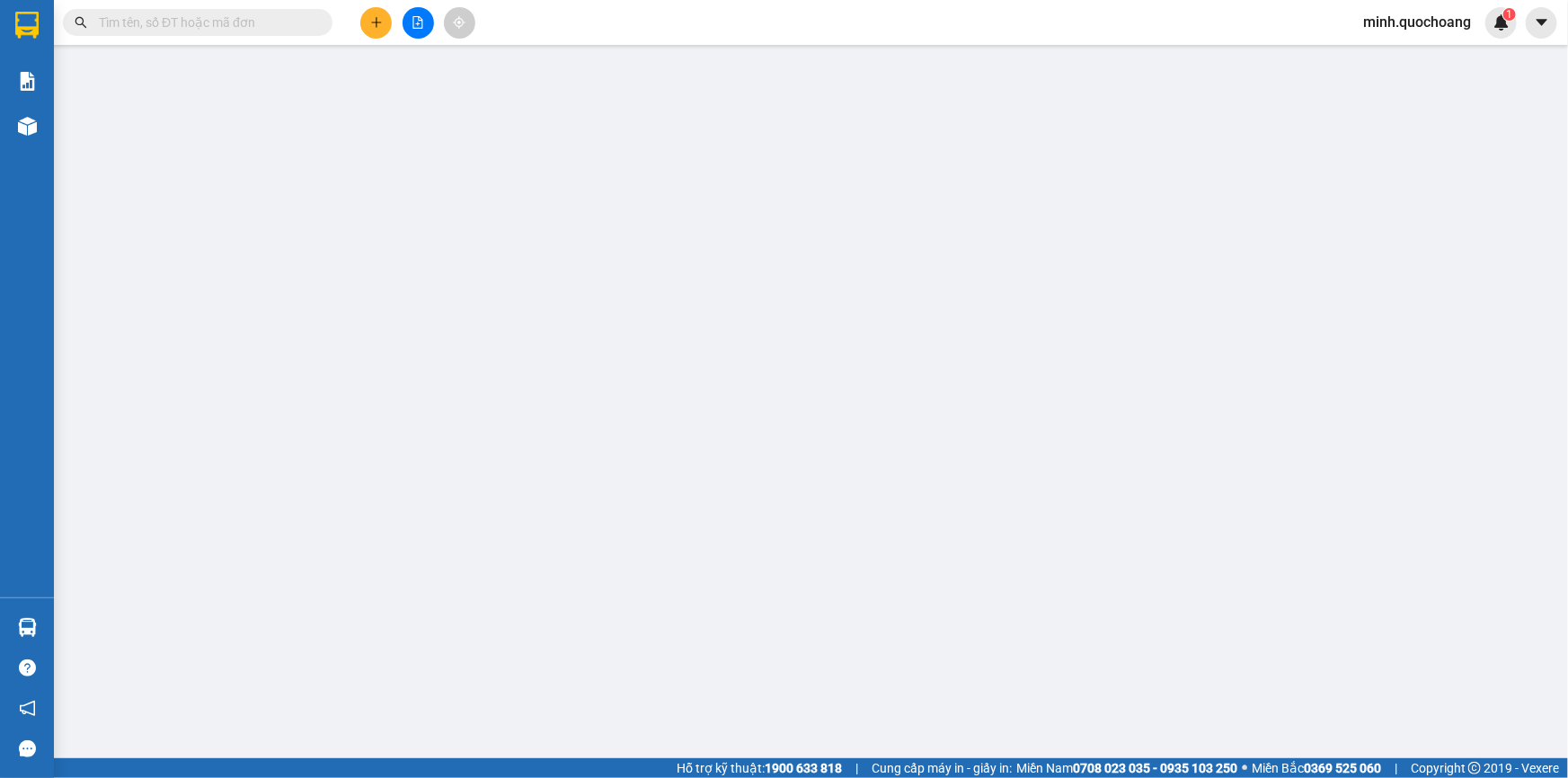
type input "0766993191"
type input "[PERSON_NAME]"
type input "HOÀ AN , [PERSON_NAME] LÃNH , [GEOGRAPHIC_DATA]"
type input "0389794645"
type input "YÊN"
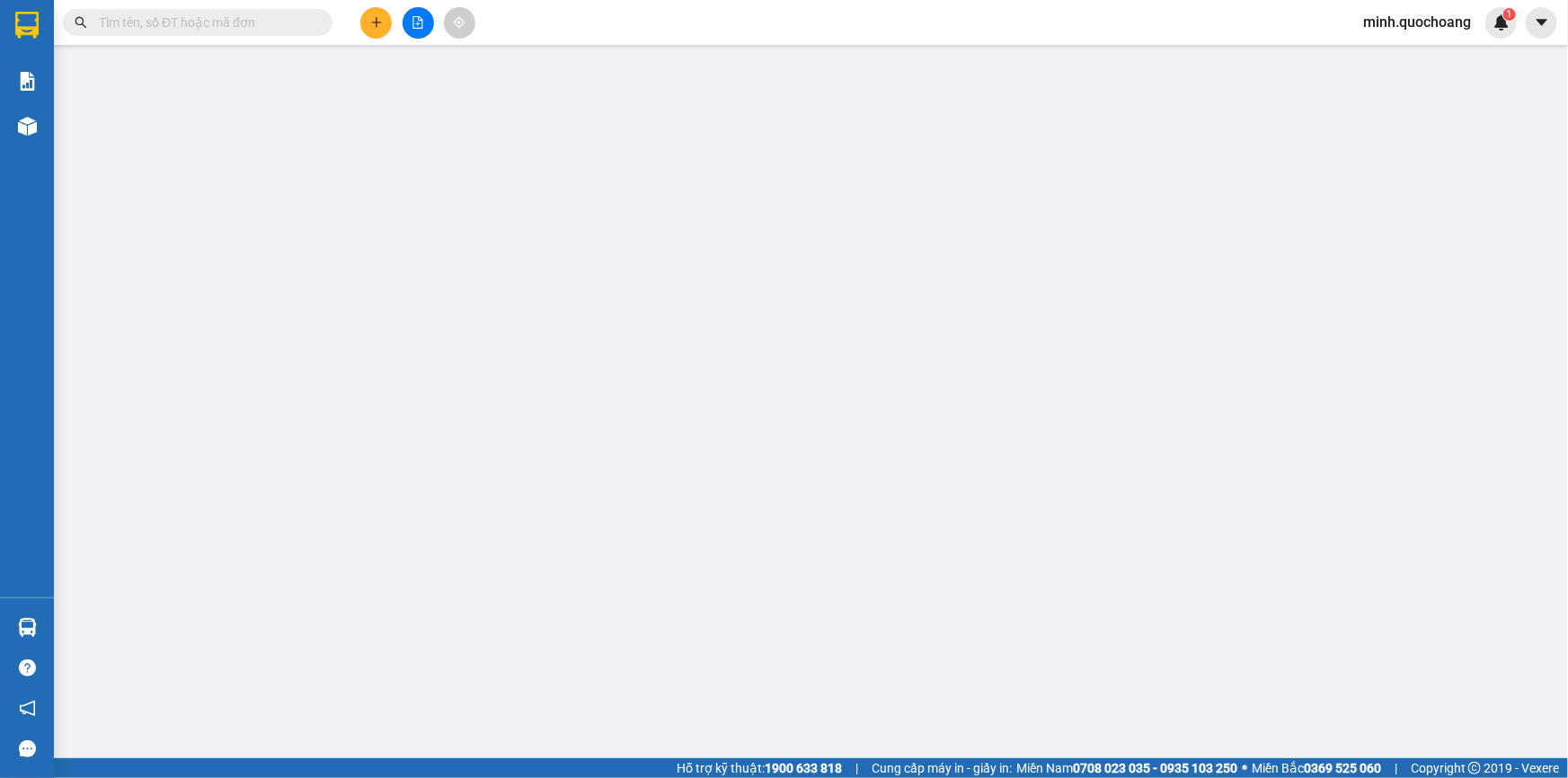
type input "100.000"
type input "0"
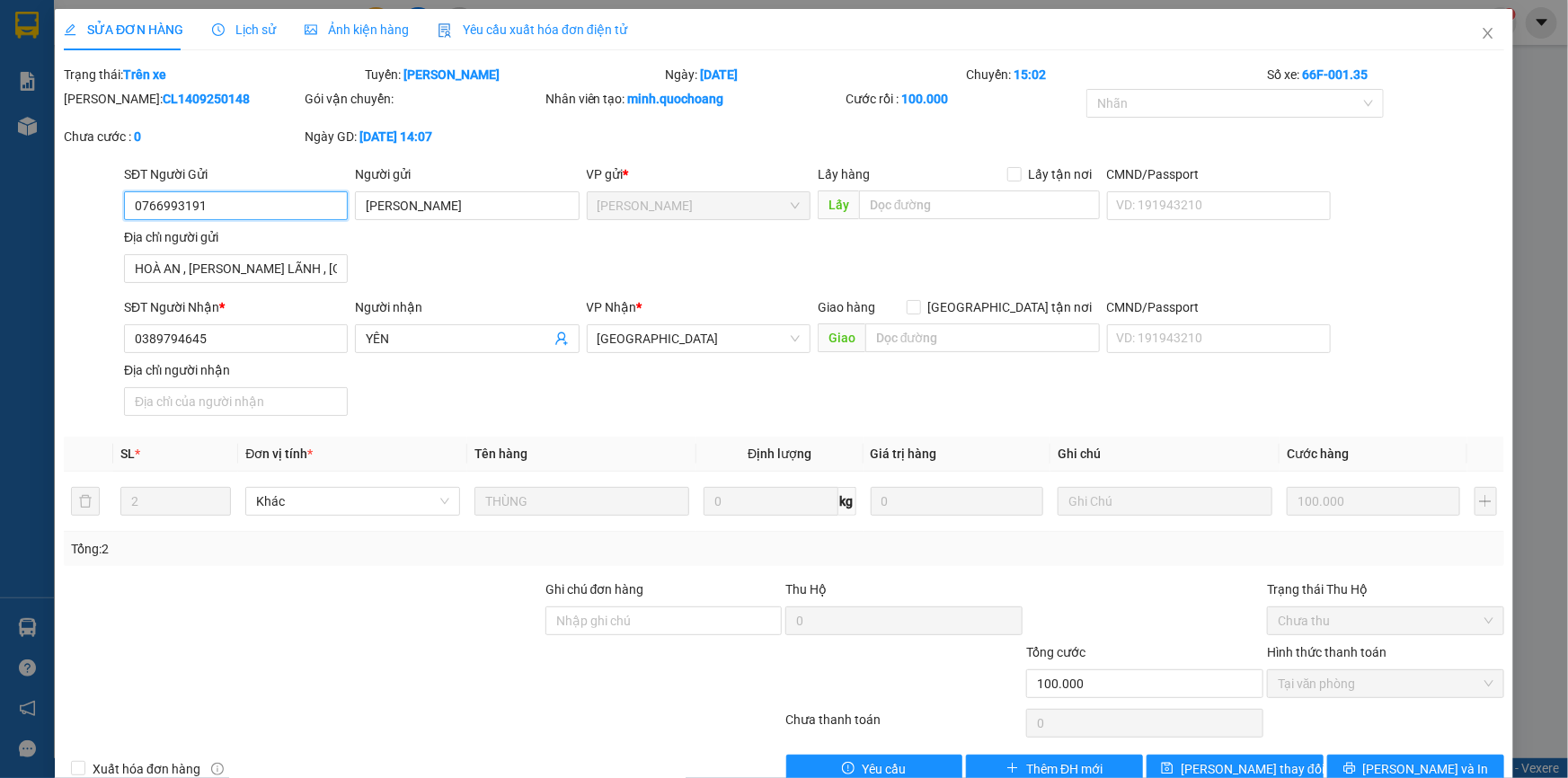
click at [255, 207] on input "0766993191" at bounding box center [236, 206] width 223 height 29
click at [1481, 28] on icon "close" at bounding box center [1487, 33] width 14 height 14
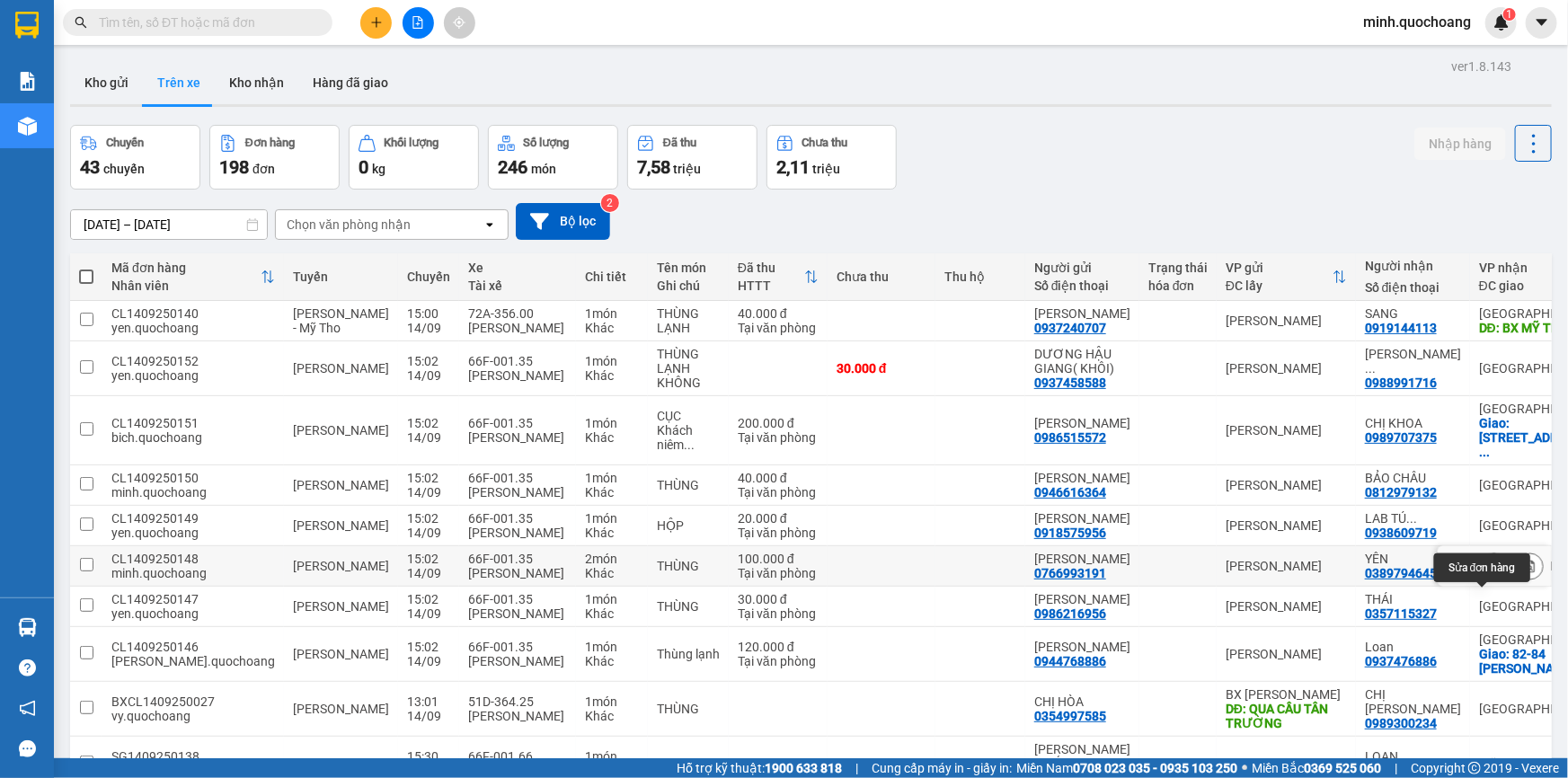
click at [1487, 572] on icon at bounding box center [1493, 565] width 12 height 12
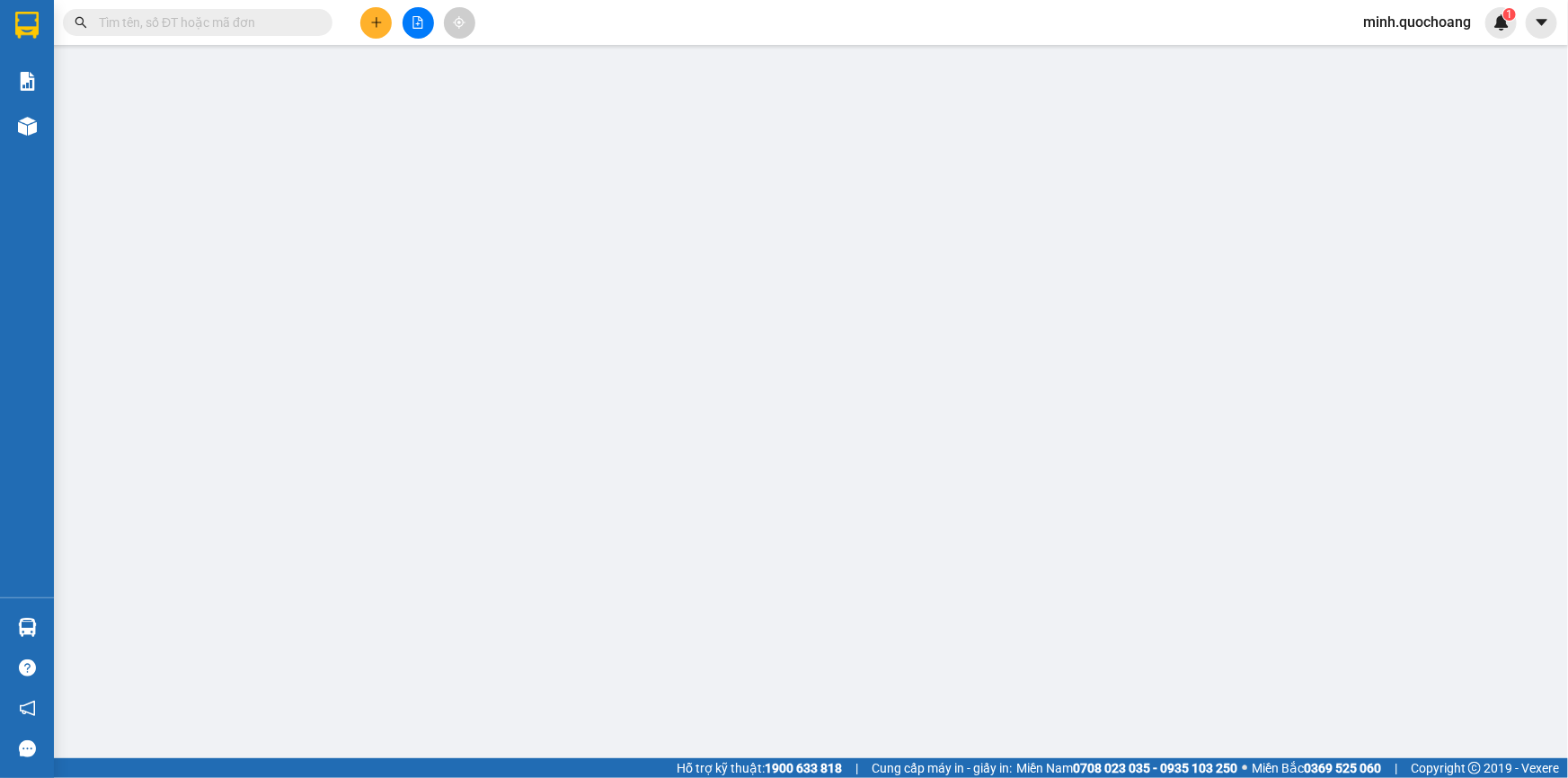
type input "0766993191"
type input "[PERSON_NAME]"
type input "HOÀ AN , [PERSON_NAME] LÃNH , [GEOGRAPHIC_DATA]"
type input "0389794645"
type input "YÊN"
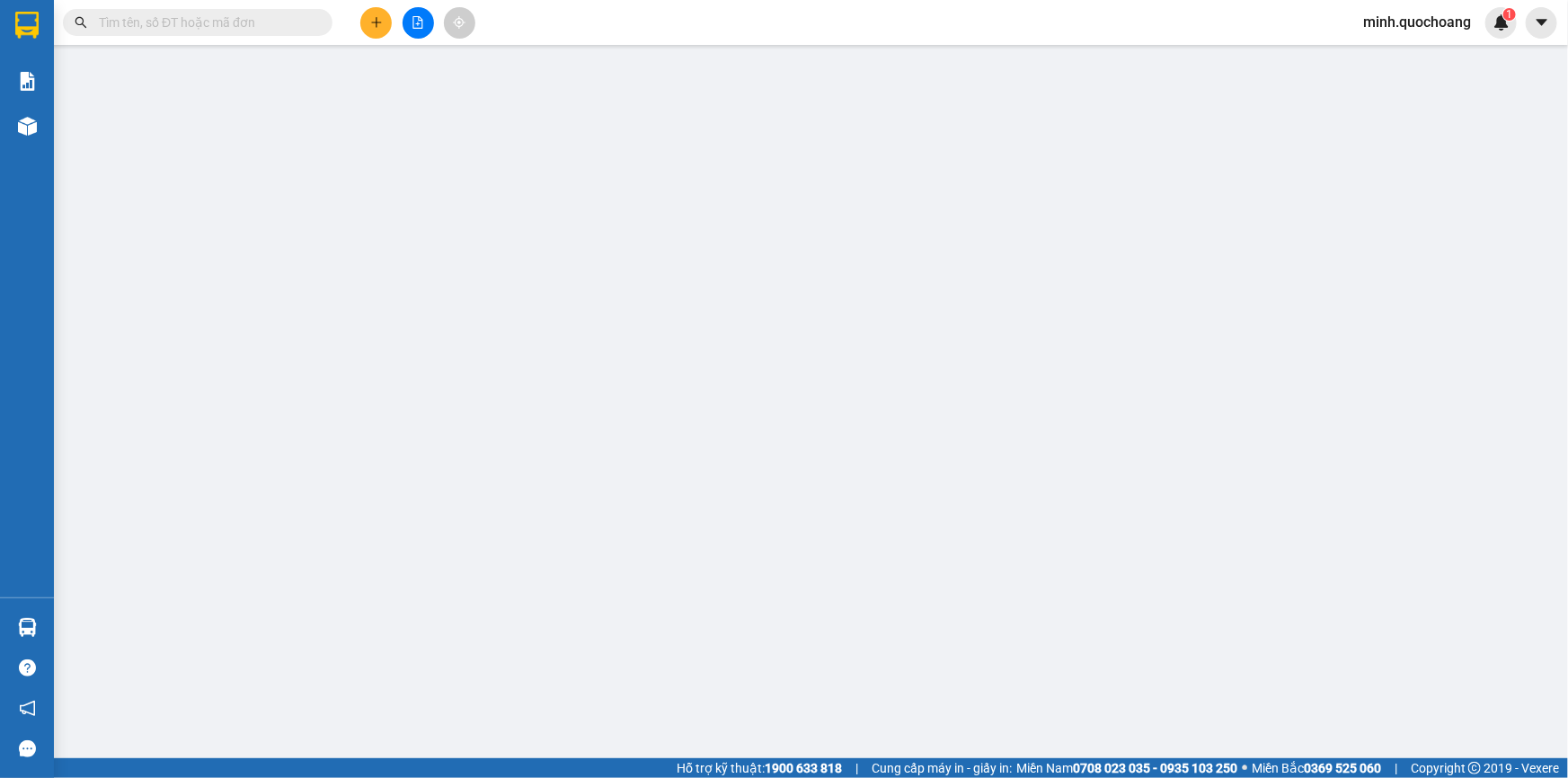
type input "100.000"
type input "0"
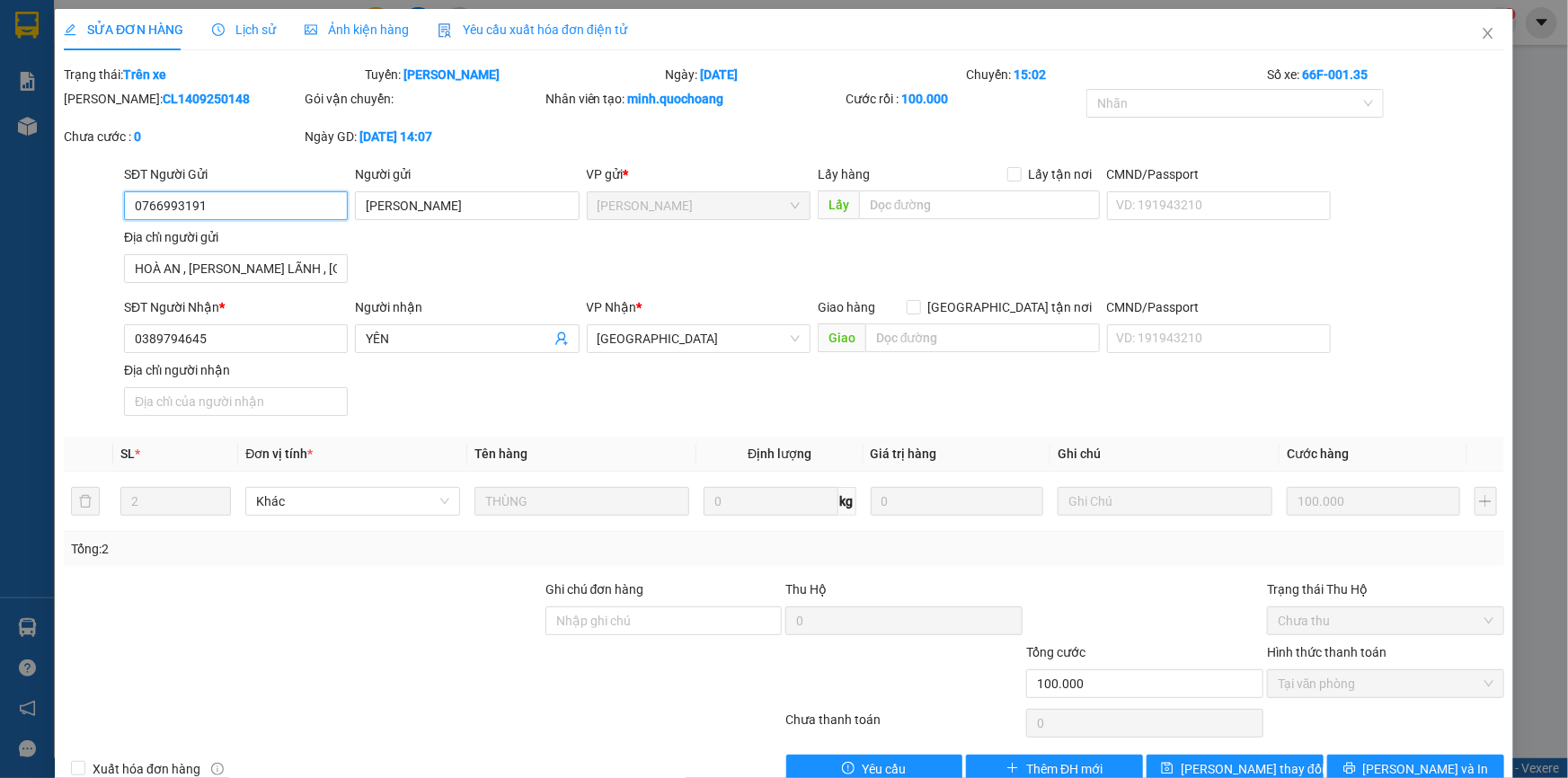
click at [274, 208] on input "0766993191" at bounding box center [236, 206] width 223 height 29
click at [272, 341] on input "0389794645" at bounding box center [236, 339] width 223 height 29
click at [248, 271] on input "HOÀ AN , [PERSON_NAME] LÃNH , [GEOGRAPHIC_DATA]" at bounding box center [236, 268] width 223 height 29
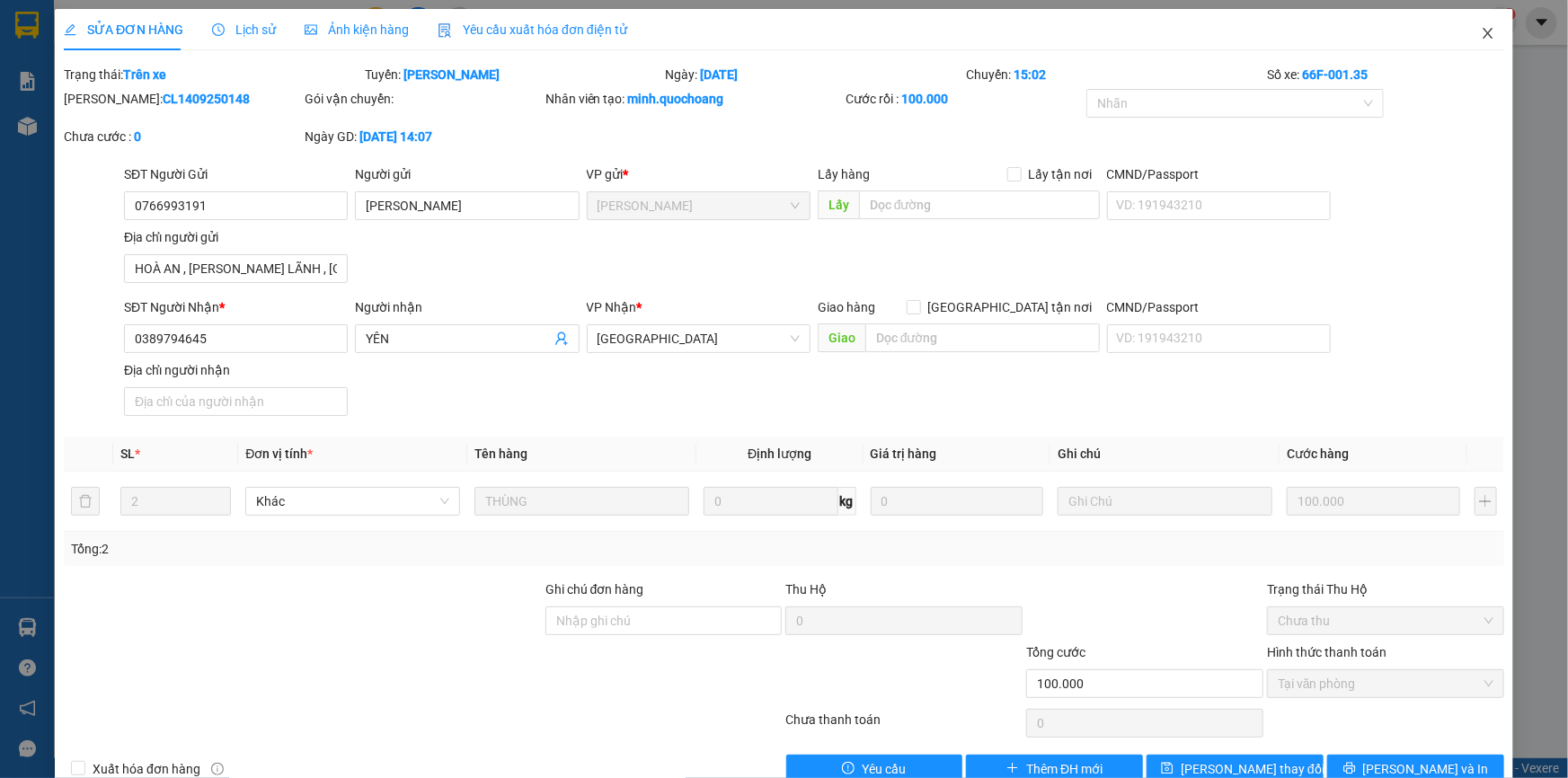
click at [1481, 37] on icon "close" at bounding box center [1487, 33] width 14 height 14
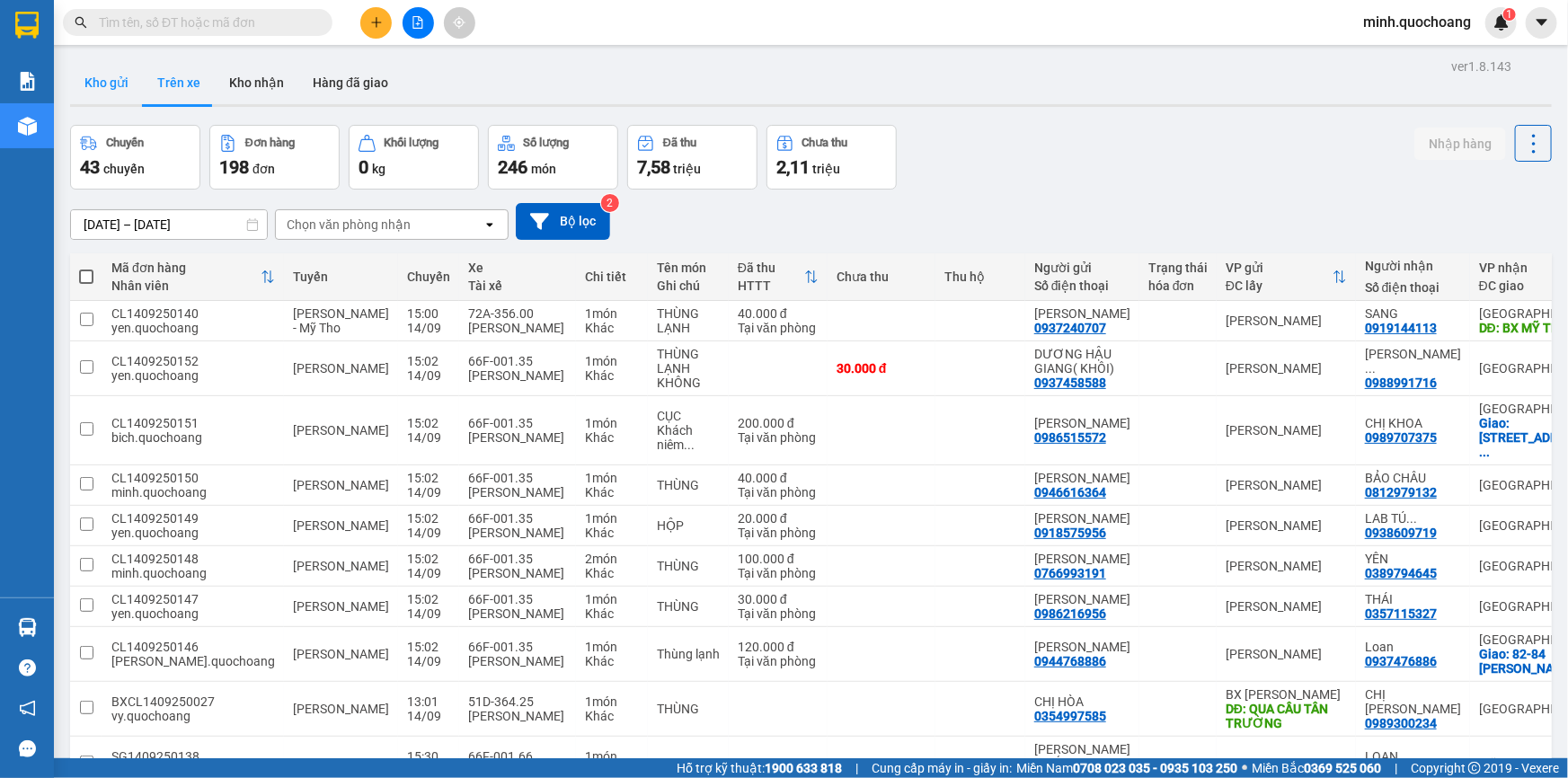
click at [115, 82] on button "Kho gửi" at bounding box center [107, 83] width 73 height 43
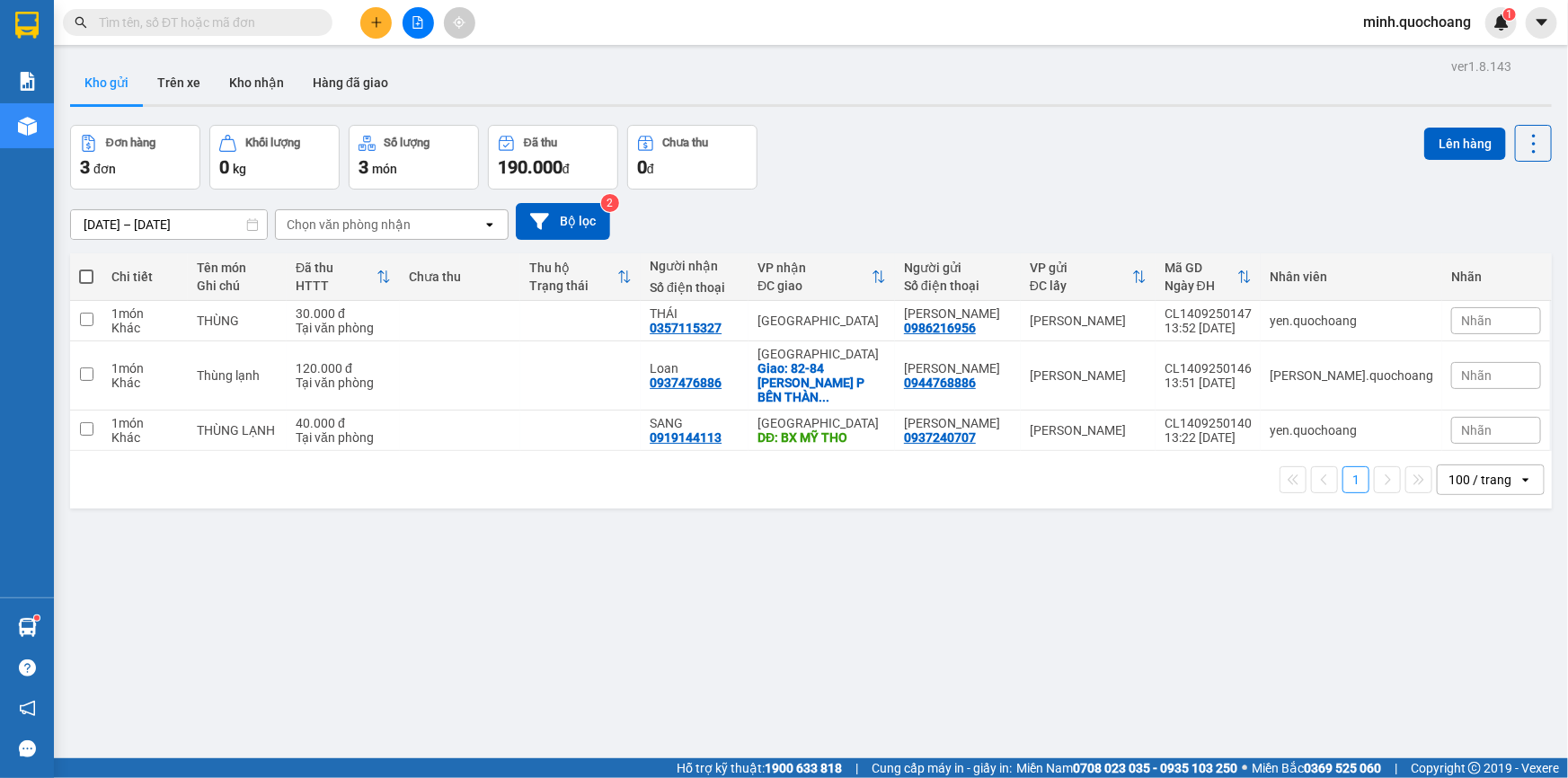
click at [373, 17] on icon "plus" at bounding box center [375, 22] width 12 height 12
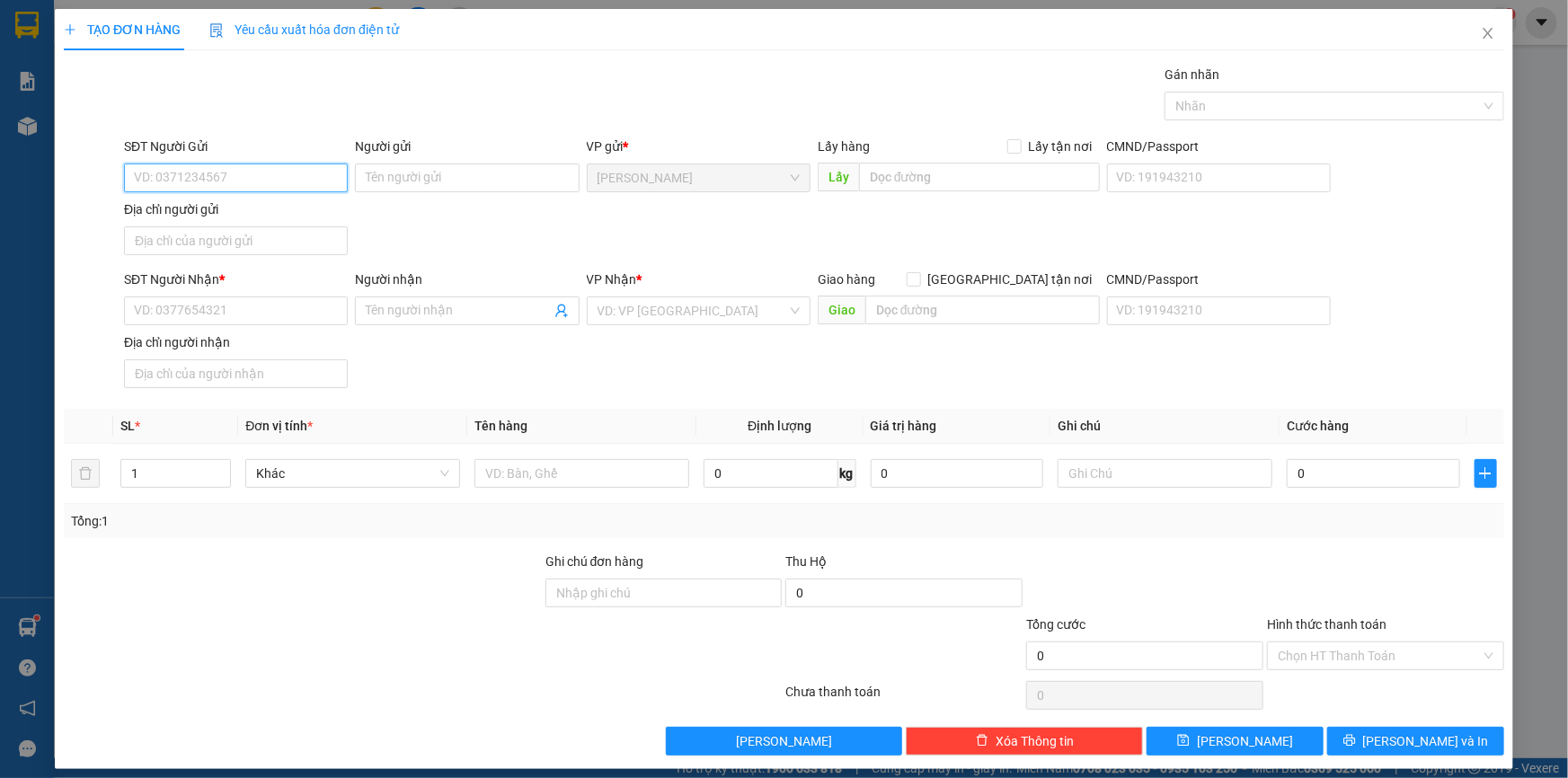
click at [250, 182] on input "SĐT Người Gửi" at bounding box center [236, 177] width 223 height 29
paste input "0766993191"
type input "0766993191"
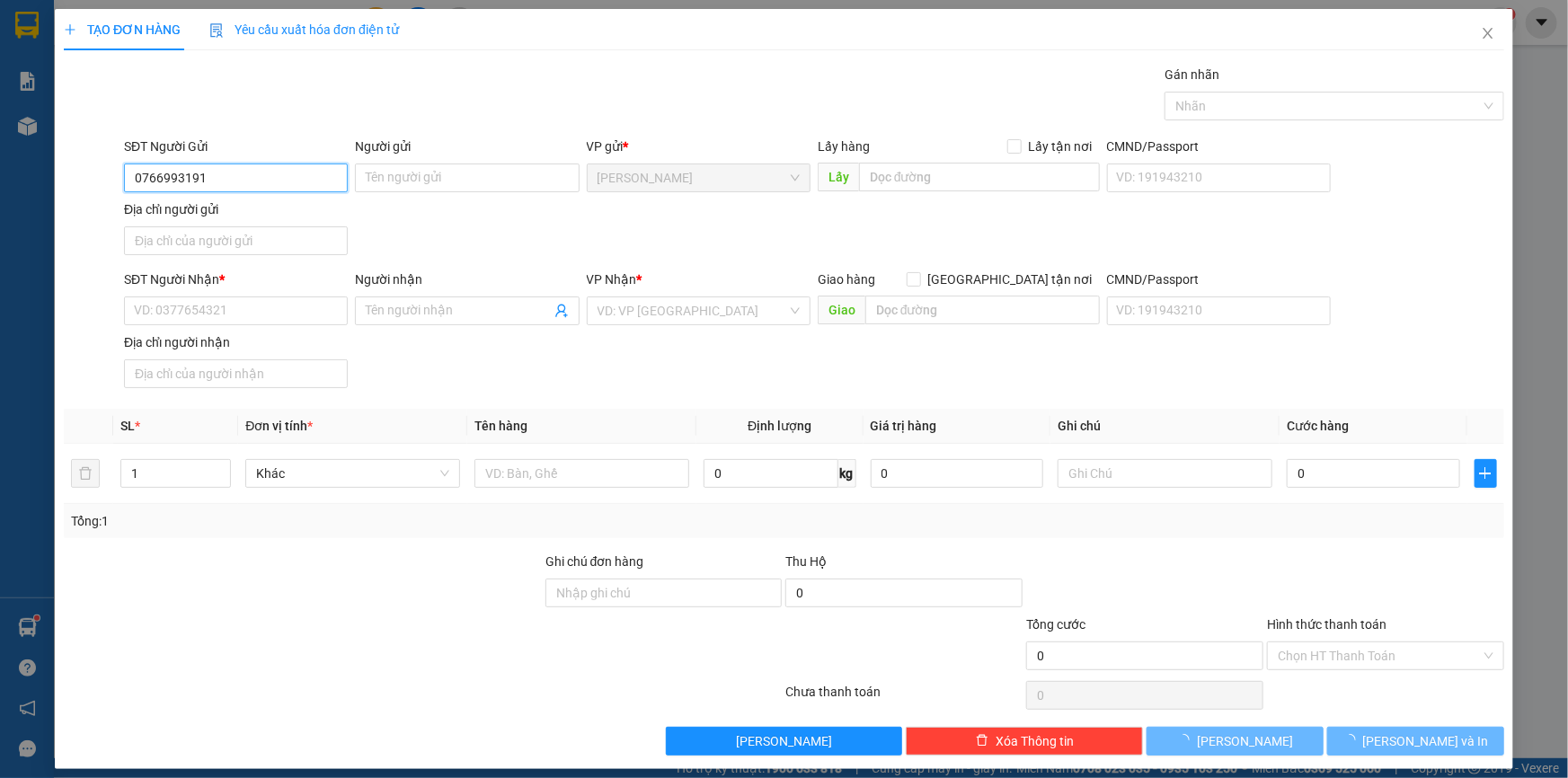
click at [255, 171] on input "0766993191" at bounding box center [236, 177] width 223 height 29
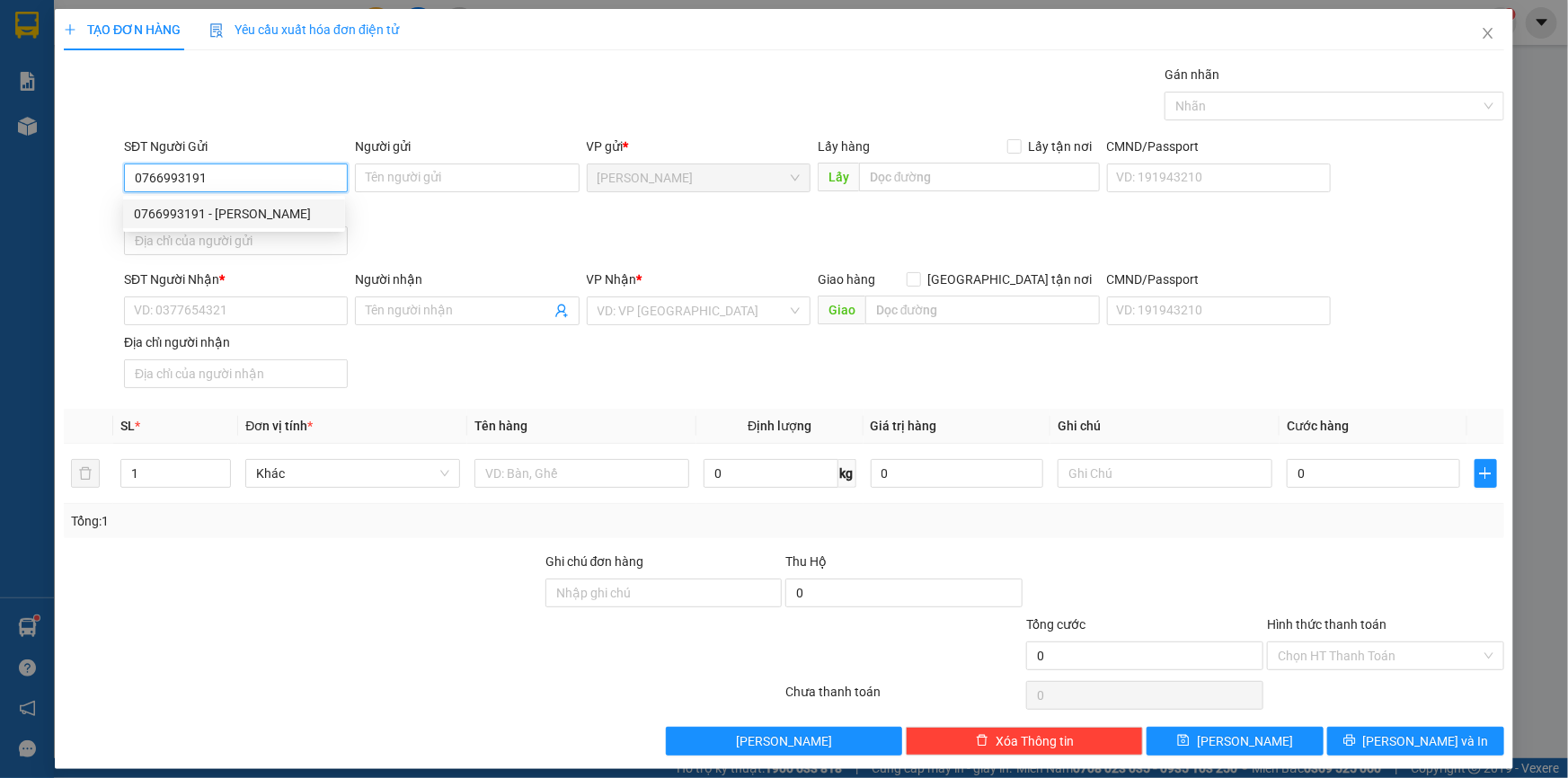
click at [283, 219] on div "0766993191 - [PERSON_NAME]" at bounding box center [234, 213] width 200 height 20
type input "[PERSON_NAME]"
type input "0766993191"
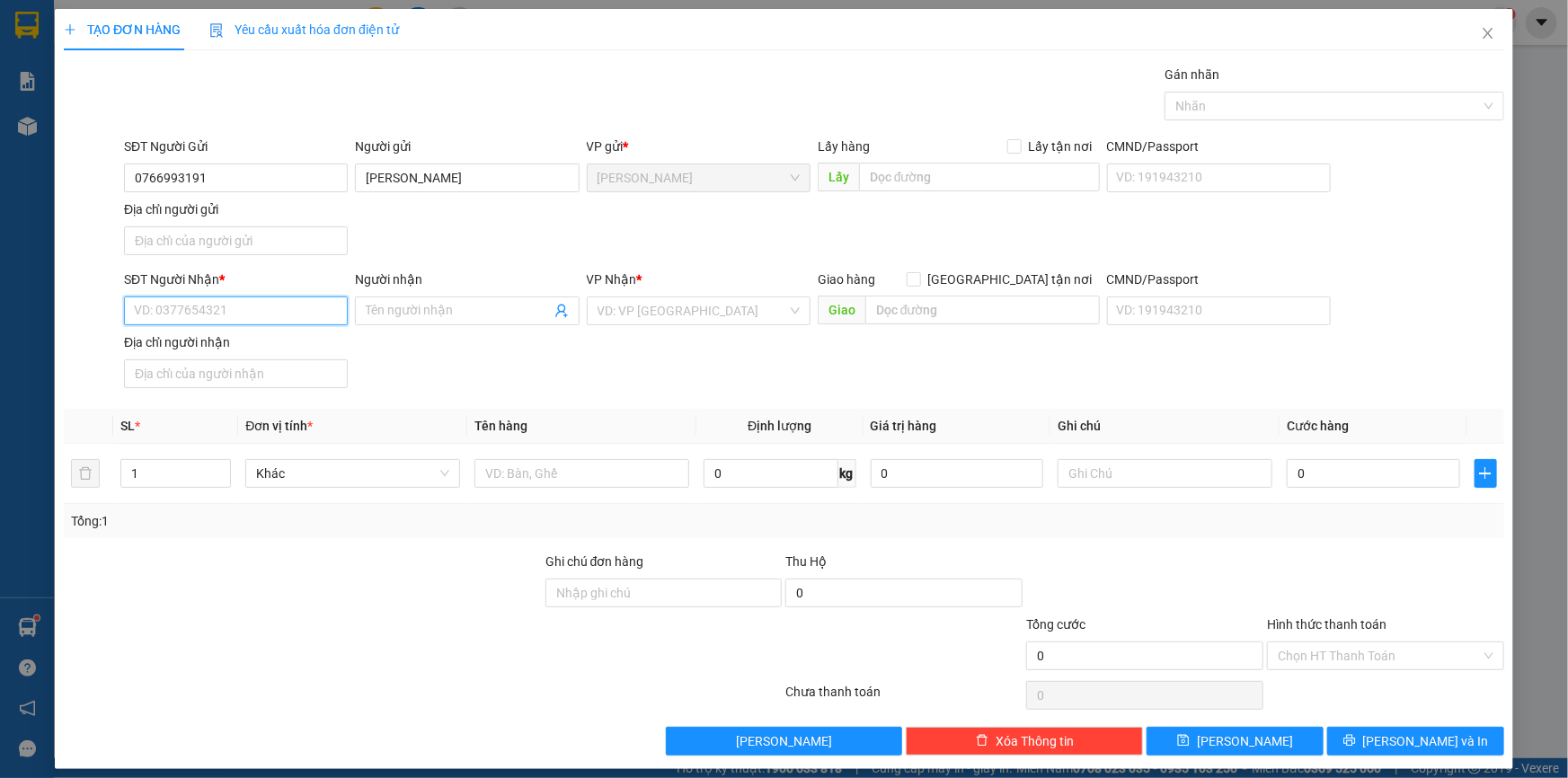
click at [284, 298] on input "SĐT Người Nhận *" at bounding box center [236, 311] width 223 height 29
click at [306, 295] on div "SĐT Người Nhận *" at bounding box center [236, 282] width 223 height 27
click at [304, 304] on input "SĐT Người Nhận *" at bounding box center [236, 311] width 223 height 29
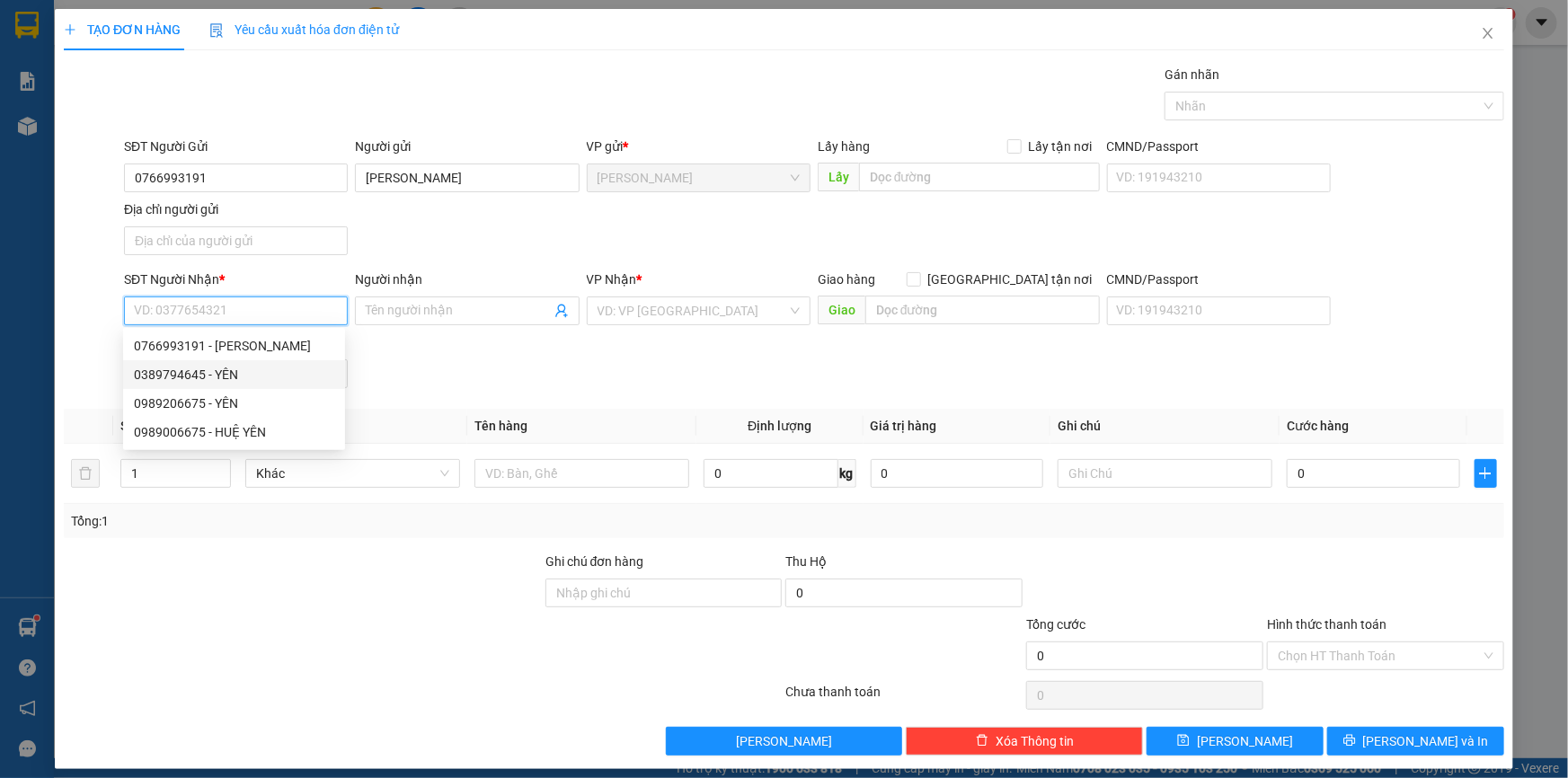
click at [288, 373] on div "0389794645 - YÊN" at bounding box center [234, 374] width 200 height 20
type input "0389794645"
type input "YÊN"
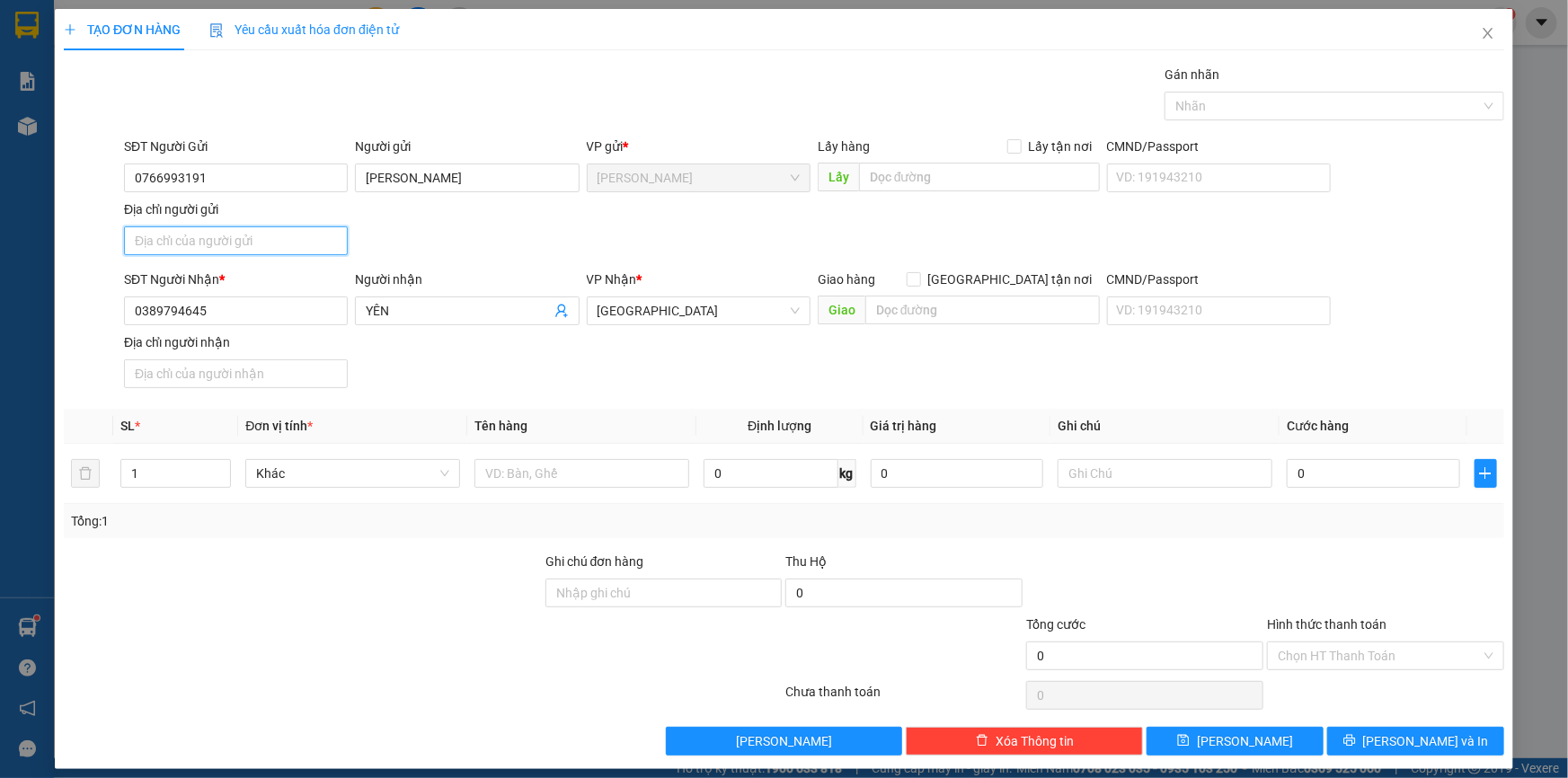
click at [251, 238] on input "Địa chỉ người gửi" at bounding box center [236, 240] width 223 height 29
paste input "HOÀ AN , [PERSON_NAME] LÃNH , [GEOGRAPHIC_DATA]"
type input "HOÀ AN , [PERSON_NAME] LÃNH , [GEOGRAPHIC_DATA]"
click at [529, 487] on div at bounding box center [581, 473] width 215 height 36
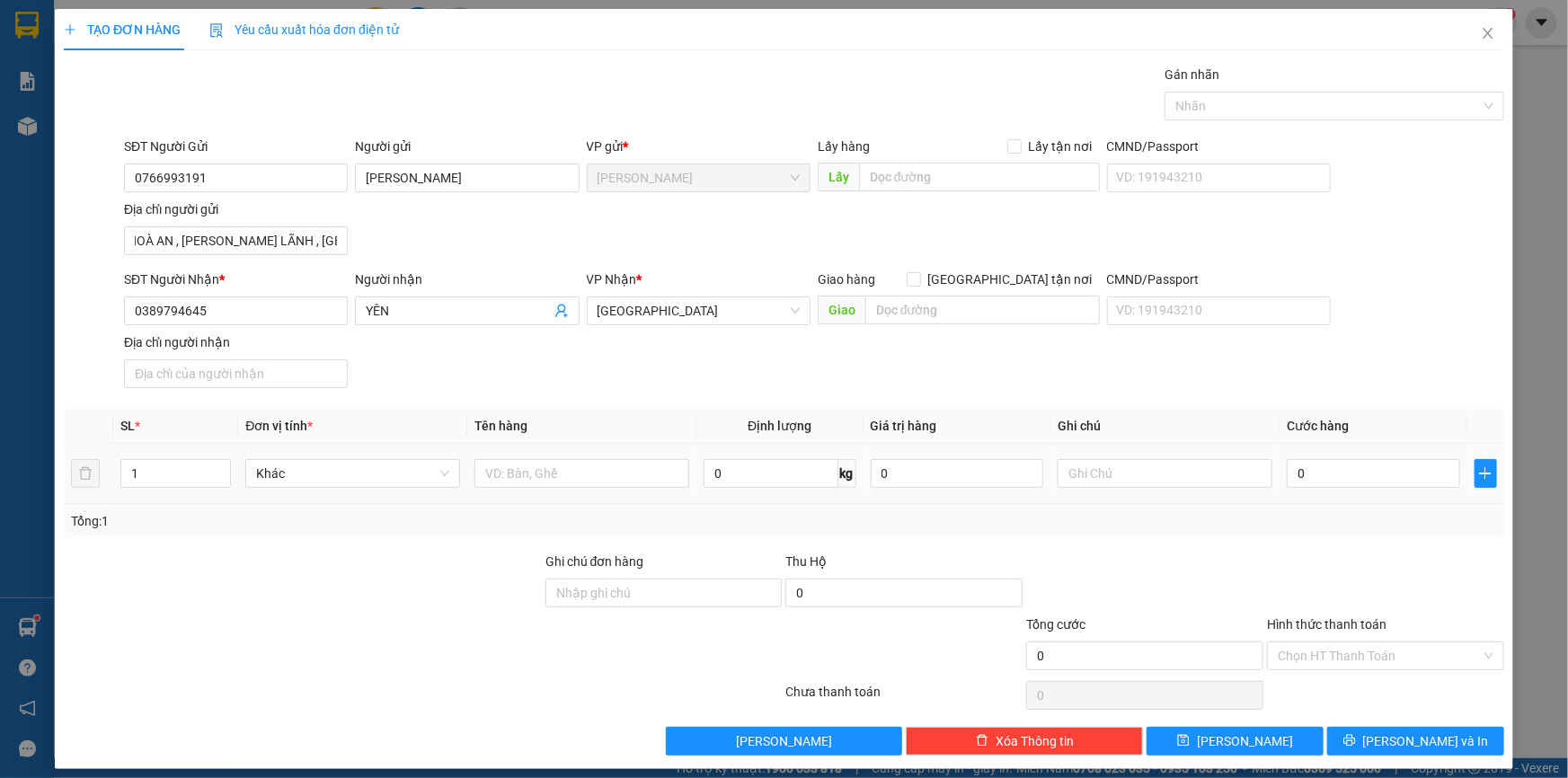
scroll to position [0, 0]
click at [531, 482] on input "text" at bounding box center [581, 473] width 215 height 29
type input "t"
type input "THÙNG"
click at [637, 388] on div "SĐT Người Nhận * 0389794645 Người nhận YÊN VP Nhận * [GEOGRAPHIC_DATA] Giao hàn…" at bounding box center [814, 332] width 1387 height 126
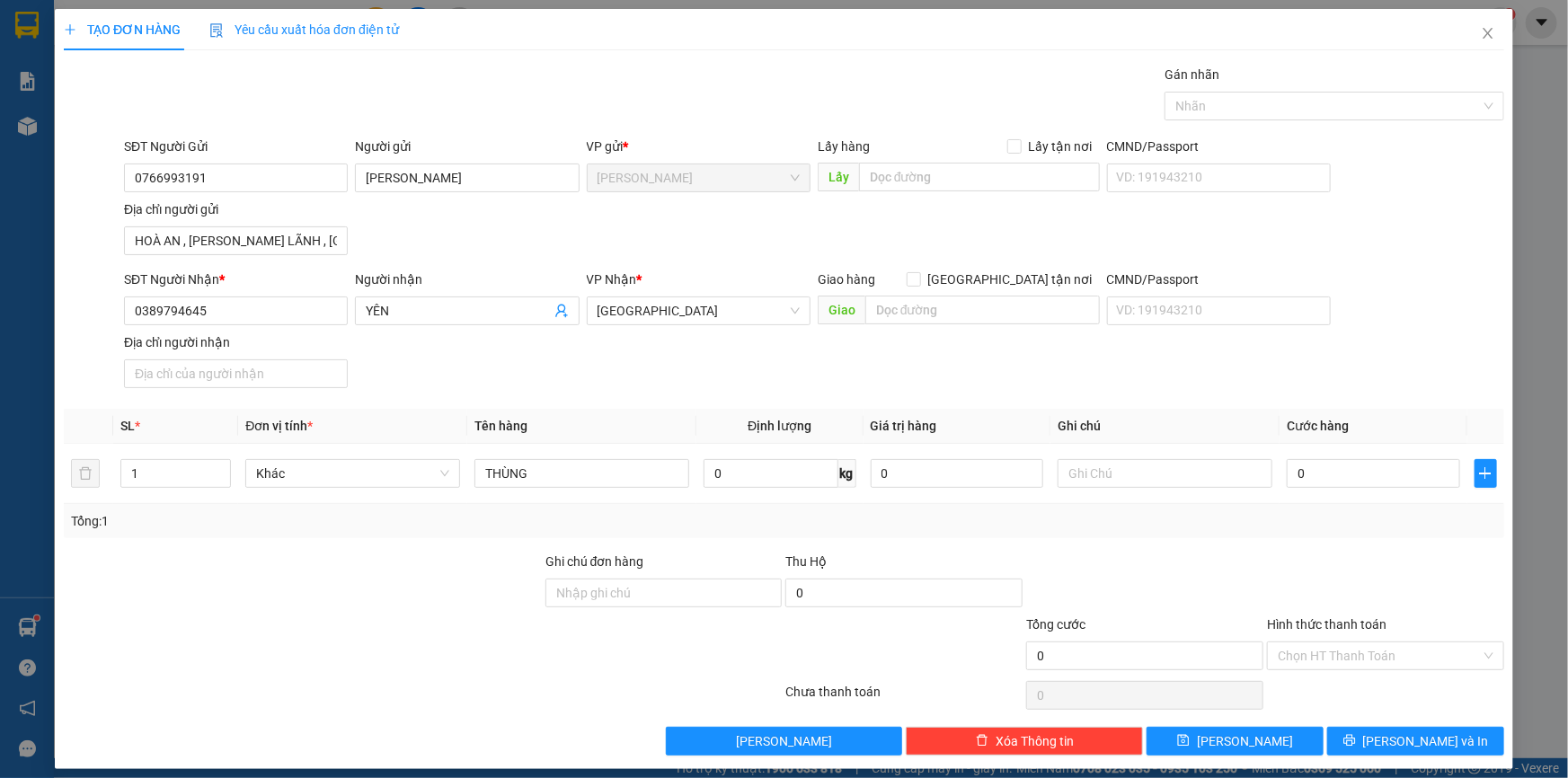
click at [1203, 378] on div "SĐT Người Nhận * 0389794645 Người nhận YÊN VP Nhận * [GEOGRAPHIC_DATA] Giao hàn…" at bounding box center [814, 332] width 1387 height 126
click at [1322, 409] on th "Cước hàng" at bounding box center [1373, 426] width 188 height 35
click at [1058, 375] on div "SĐT Người Nhận * 0389794645 Người nhận YÊN VP Nhận * [GEOGRAPHIC_DATA] Giao hàn…" at bounding box center [814, 332] width 1387 height 126
click at [1302, 470] on input "0" at bounding box center [1373, 473] width 174 height 29
type input "5"
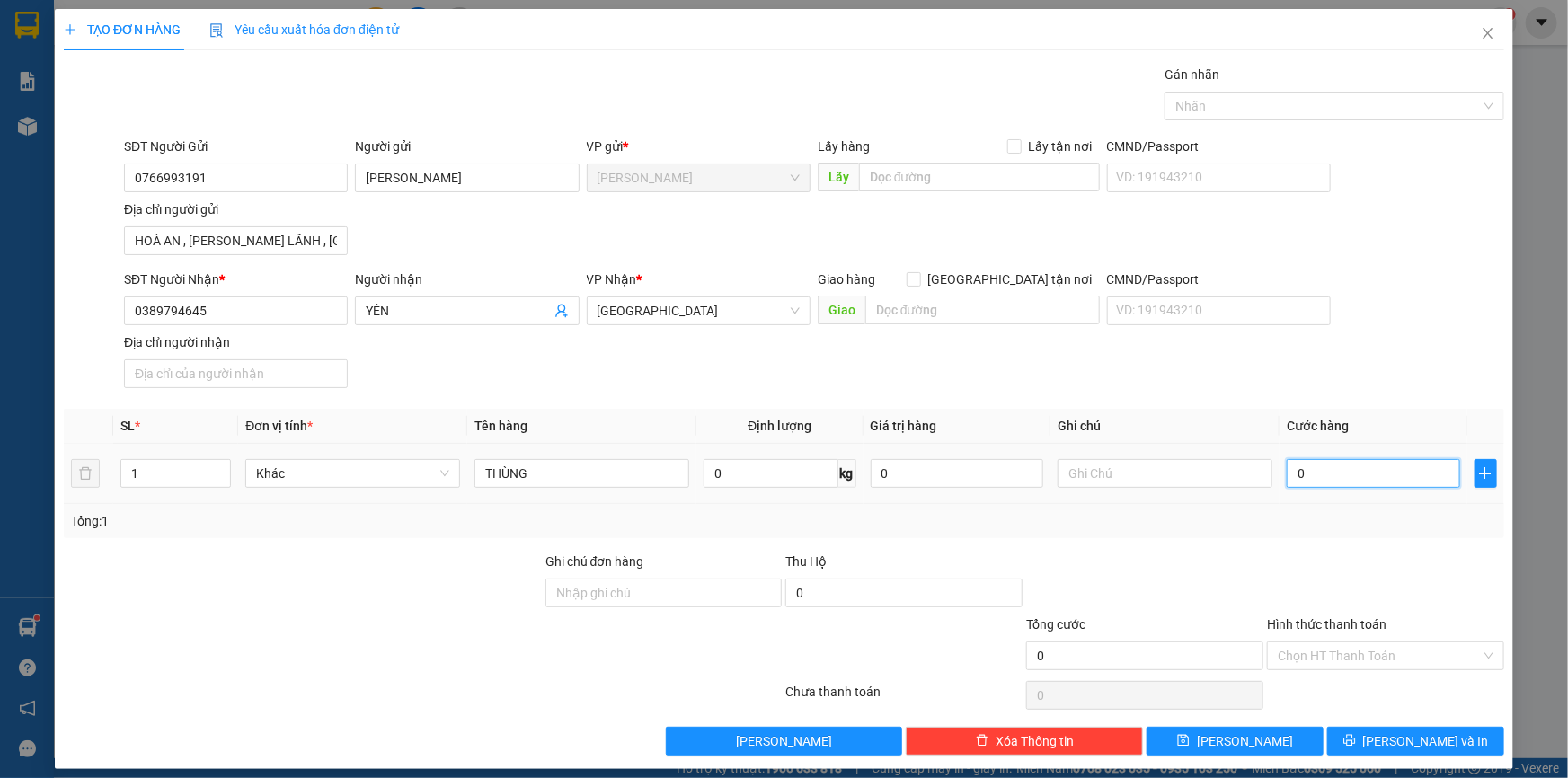
type input "5"
type input "50"
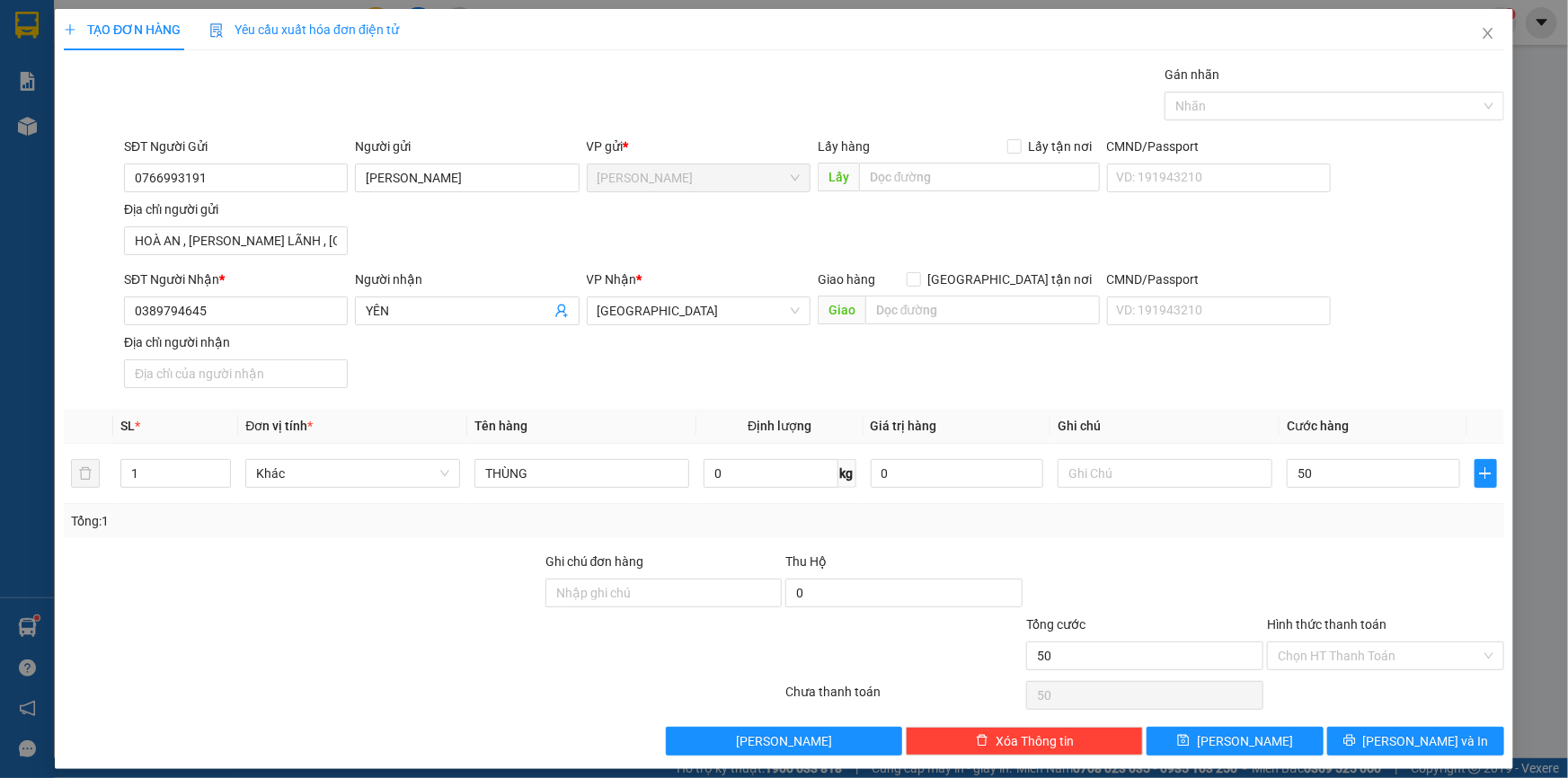
type input "50.000"
drag, startPoint x: 1363, startPoint y: 599, endPoint x: 1369, endPoint y: 589, distance: 11.7
click at [1363, 597] on div at bounding box center [1385, 583] width 241 height 63
click at [1357, 657] on input "Hình thức thanh toán" at bounding box center [1378, 655] width 203 height 27
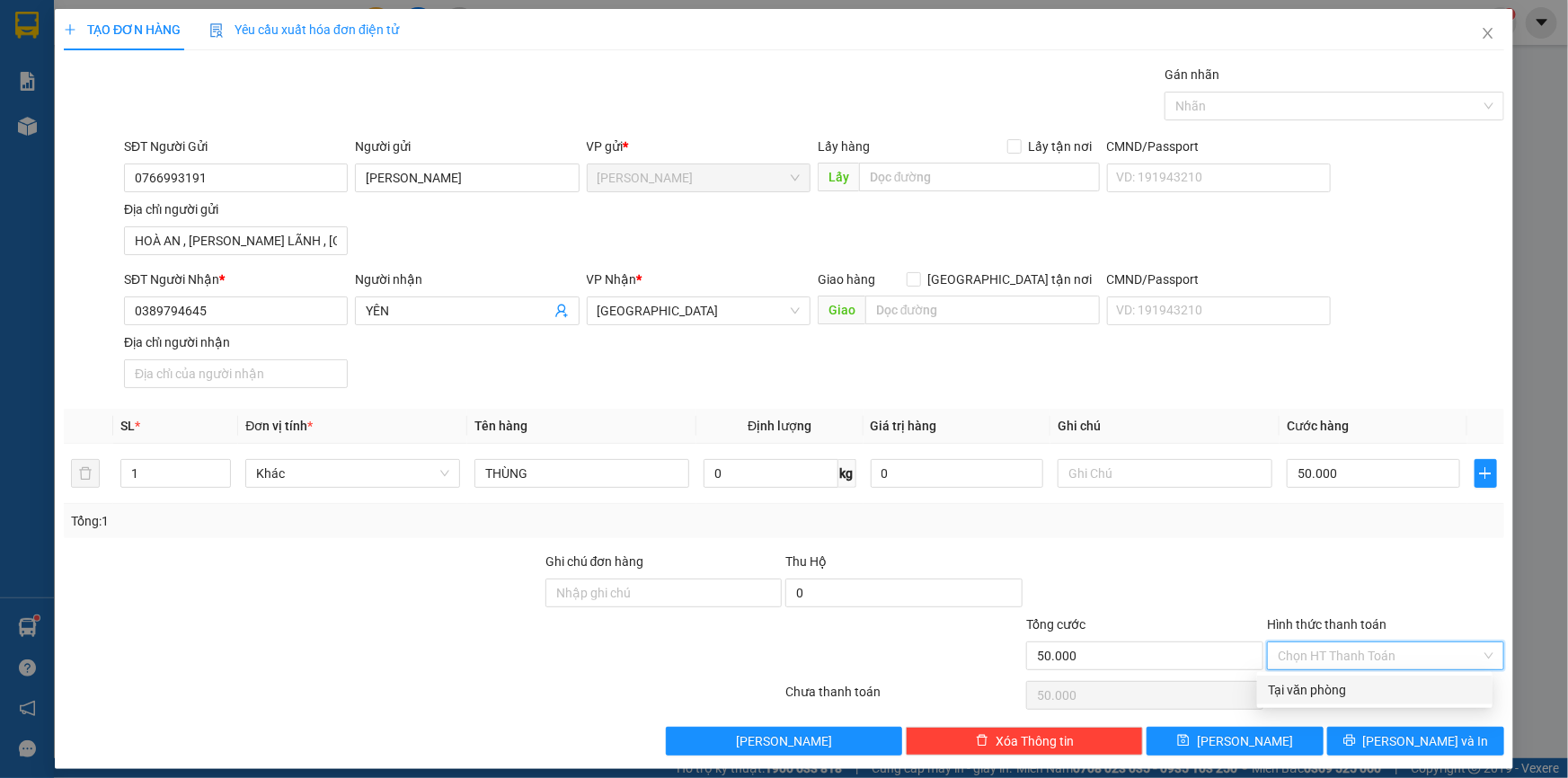
click at [1329, 691] on div "Tại văn phòng" at bounding box center [1375, 690] width 214 height 20
type input "0"
click at [1297, 552] on div at bounding box center [1385, 583] width 241 height 63
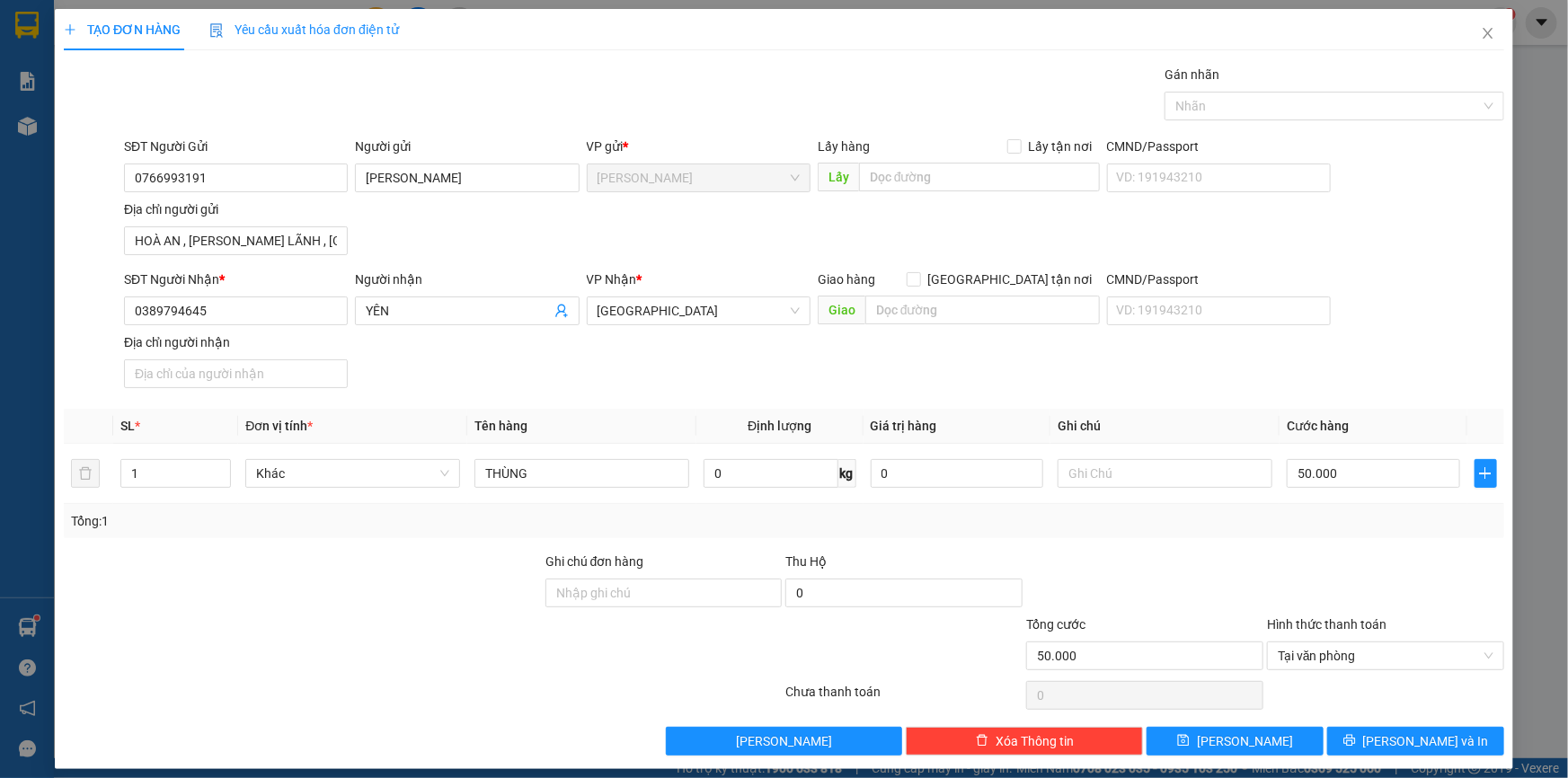
click at [1343, 538] on div "Transit Pickup Surcharge Ids Transit Deliver Surcharge Ids Transit Deliver Surc…" at bounding box center [784, 410] width 1440 height 691
click at [1389, 731] on span "[PERSON_NAME] và In" at bounding box center [1425, 740] width 126 height 20
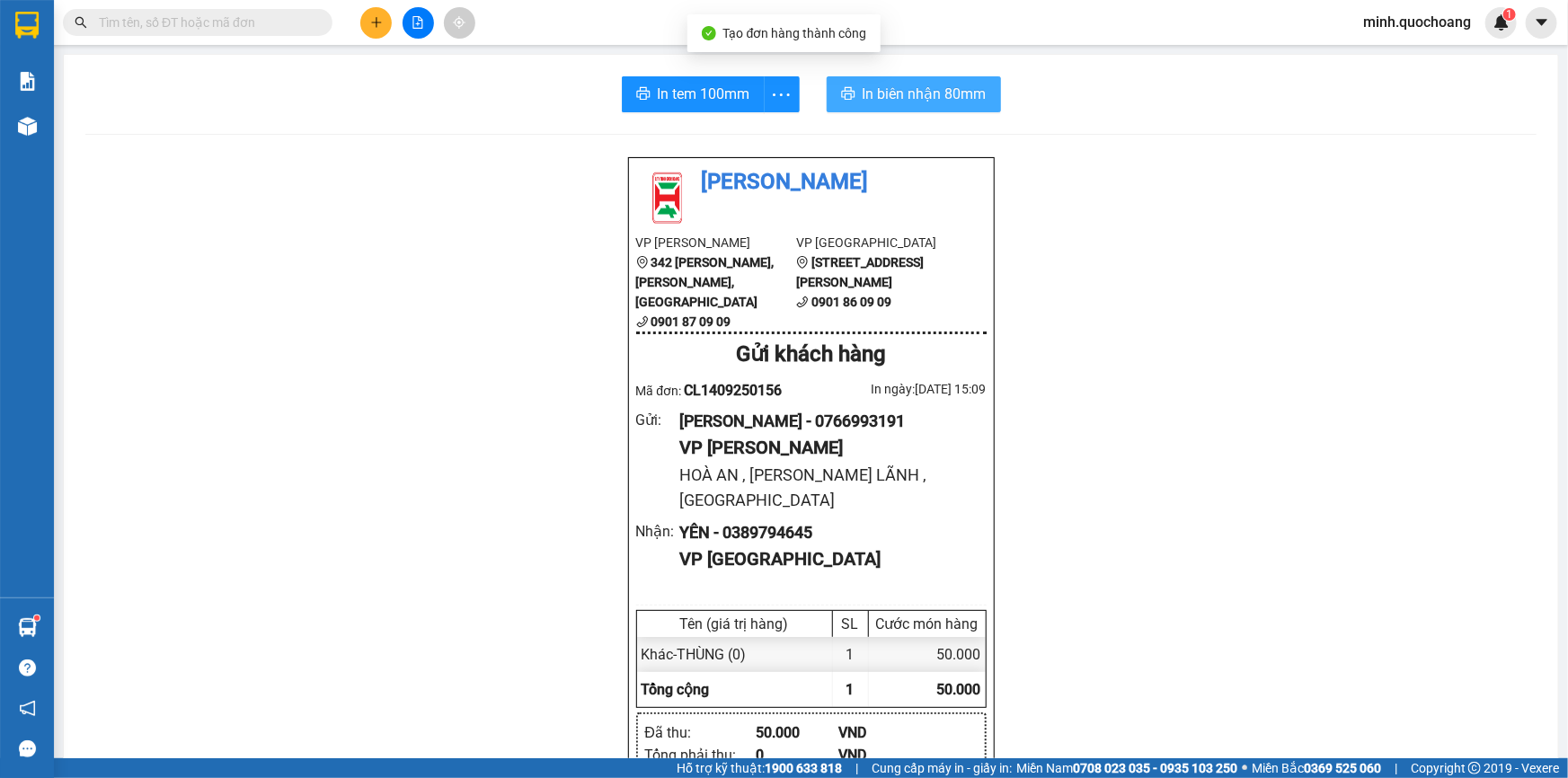
click at [925, 112] on button "In biên nhận 80mm" at bounding box center [914, 94] width 175 height 36
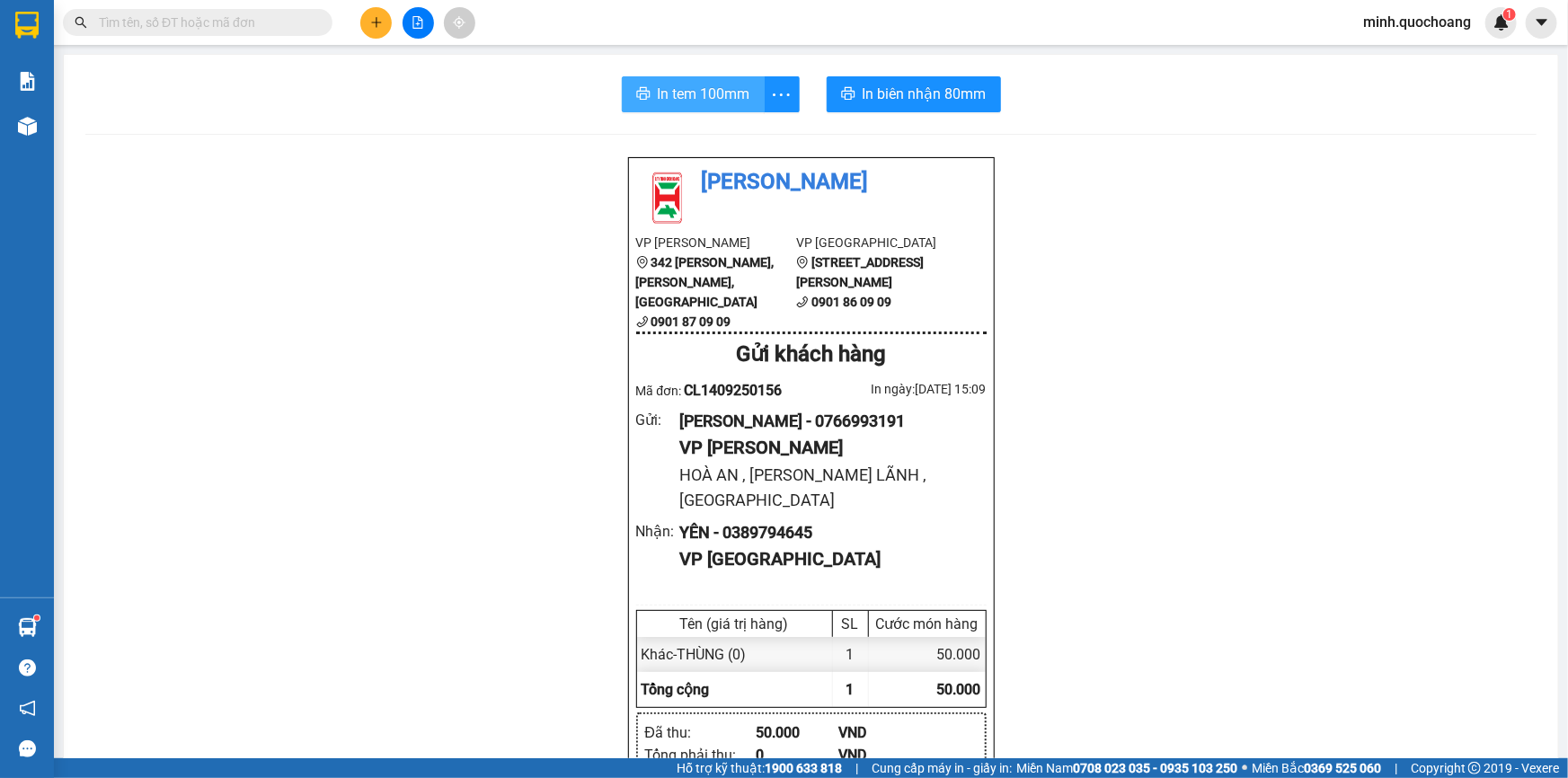
click at [691, 89] on span "In tem 100mm" at bounding box center [704, 94] width 93 height 23
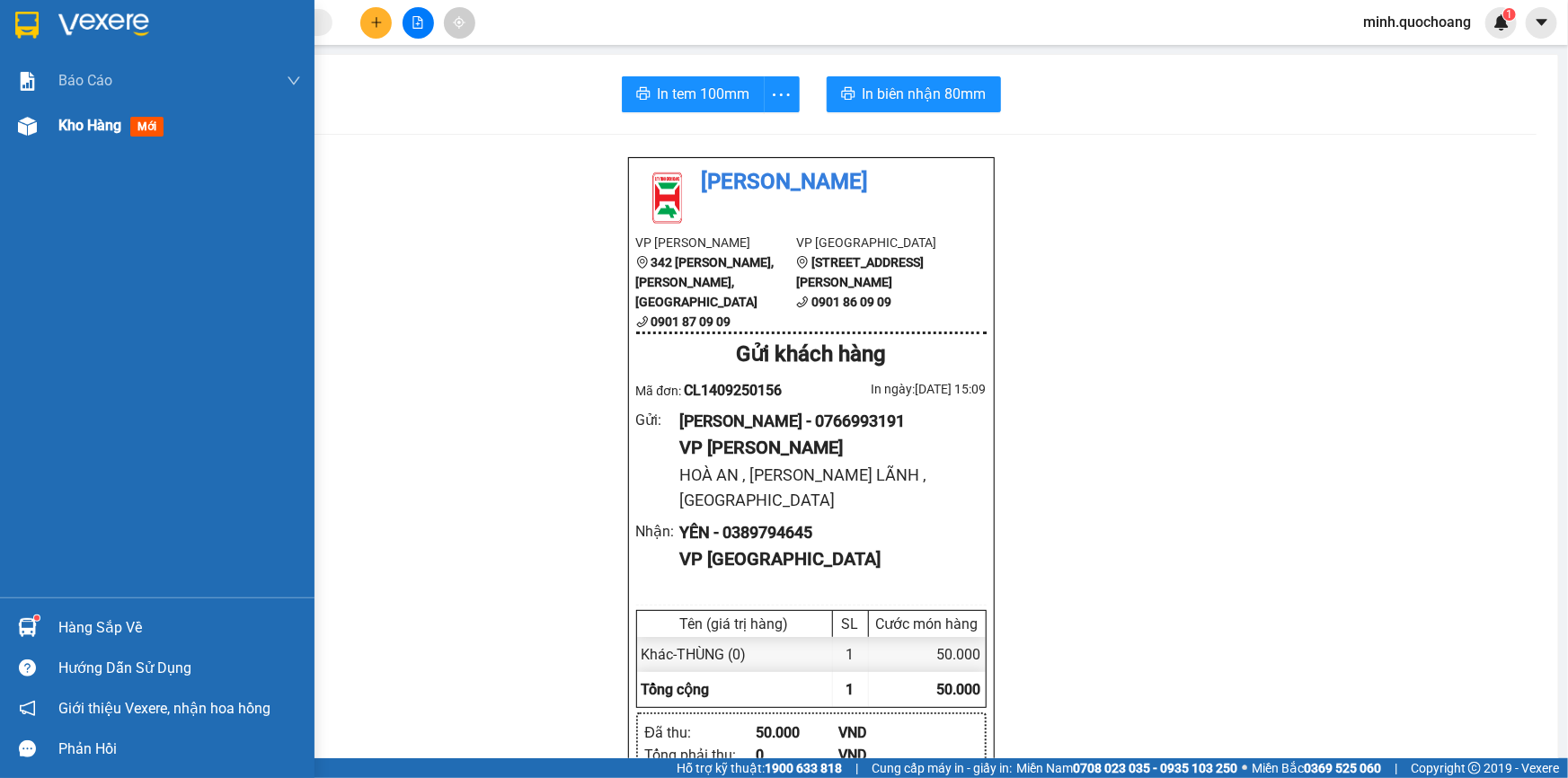
click at [38, 127] on div at bounding box center [27, 127] width 32 height 32
